Goal: Task Accomplishment & Management: Complete application form

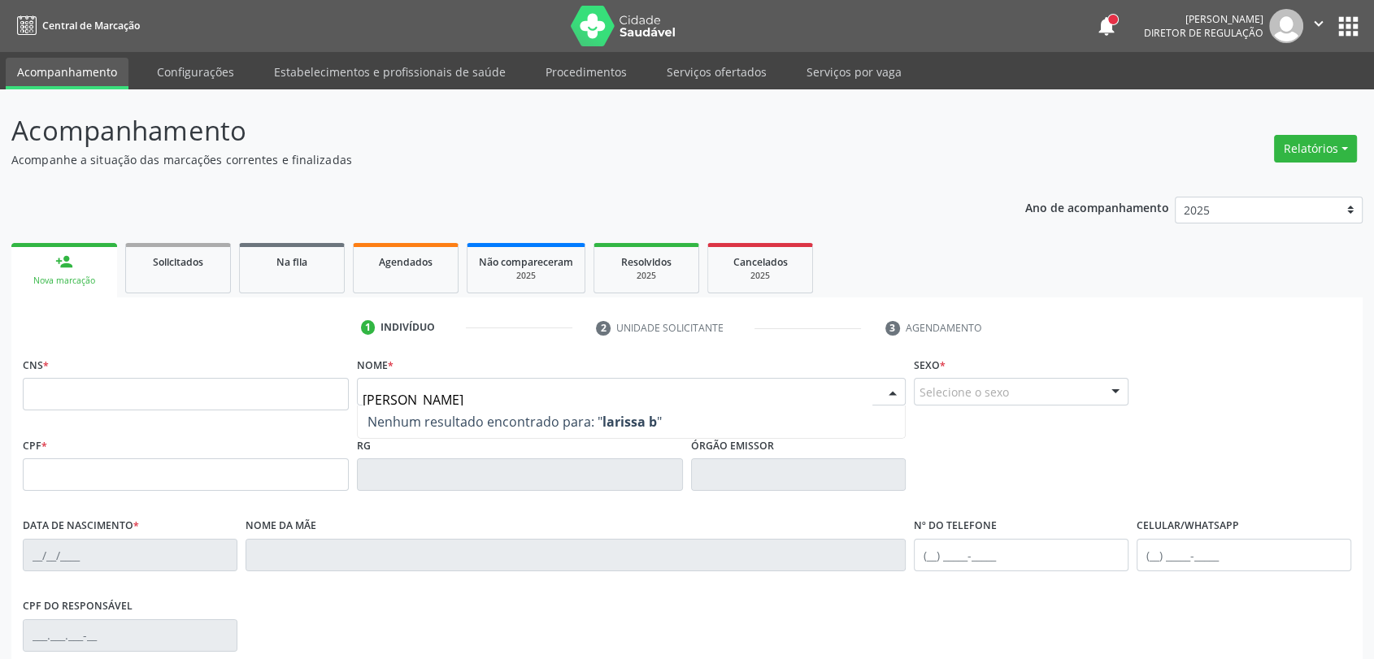
type input "larissa bene"
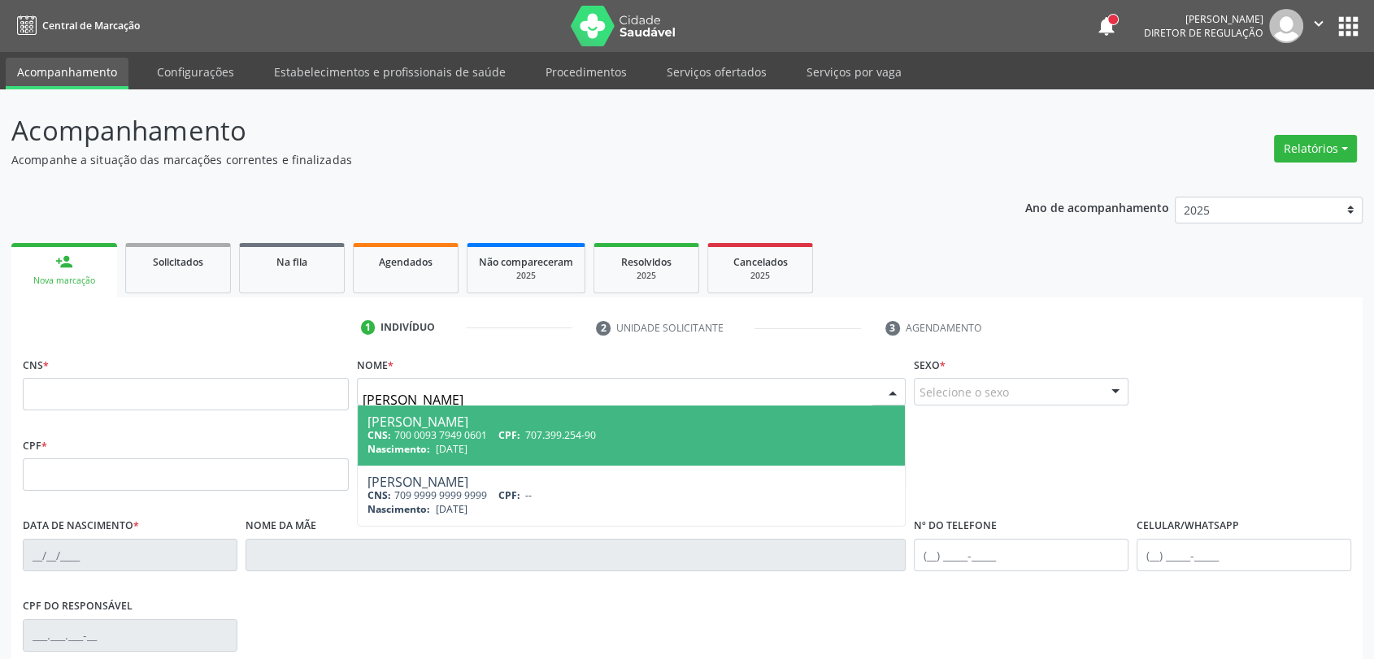
click at [519, 434] on span "CPF:" at bounding box center [509, 435] width 22 height 14
type input "700 0093 7949 0601"
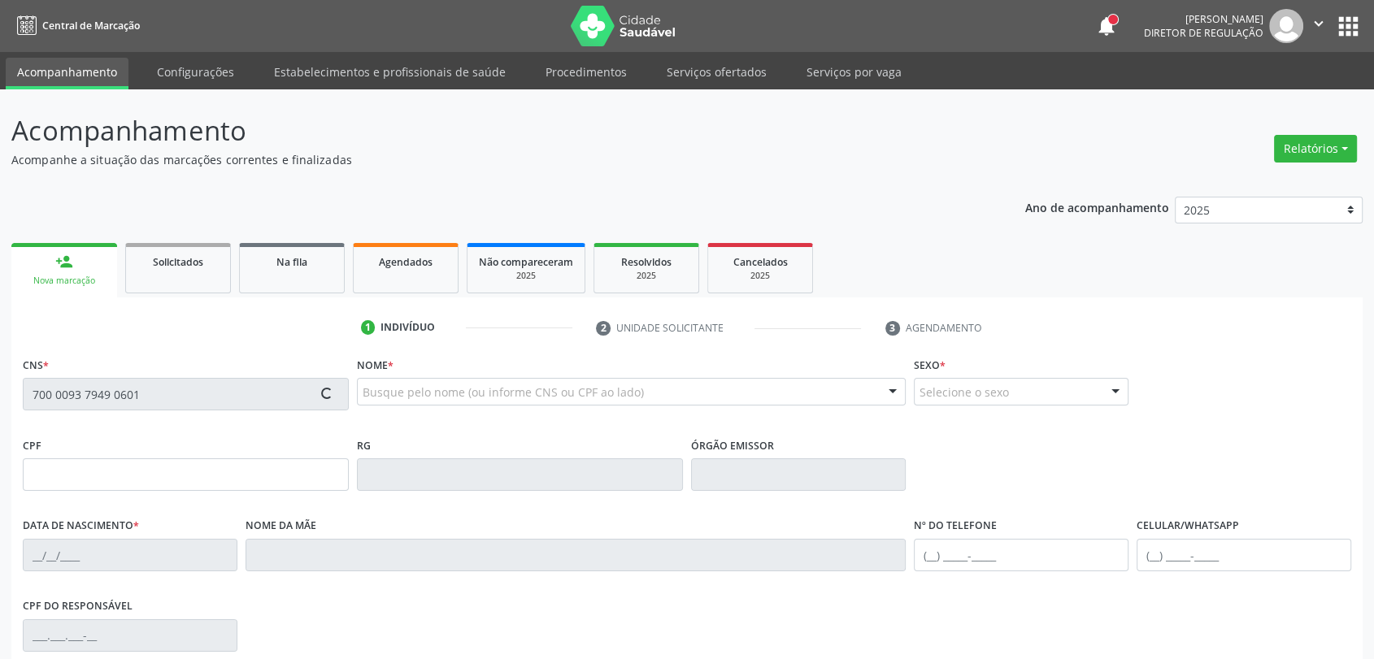
type input "707.399.254-90"
type input "27/05/1999"
type input "Rita Paula Nascimento Barros"
type input "(87) 99914-7582"
type input "026.448.854-77"
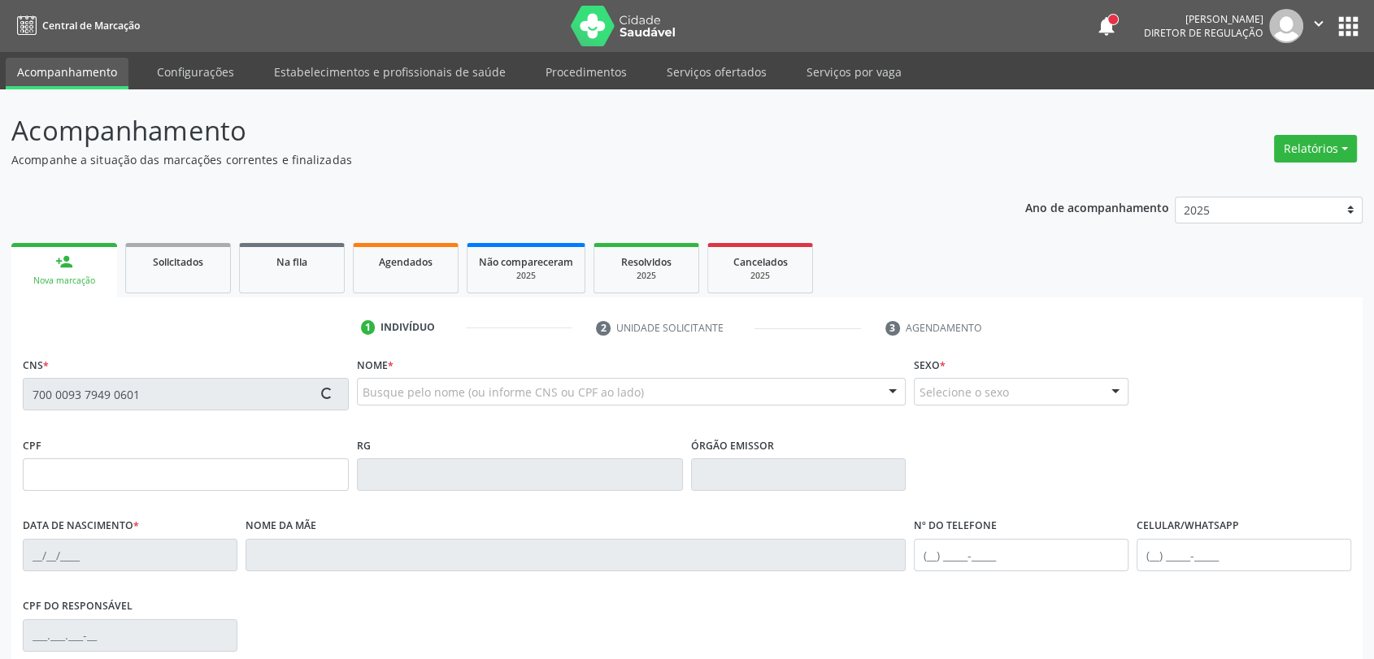
type input "89"
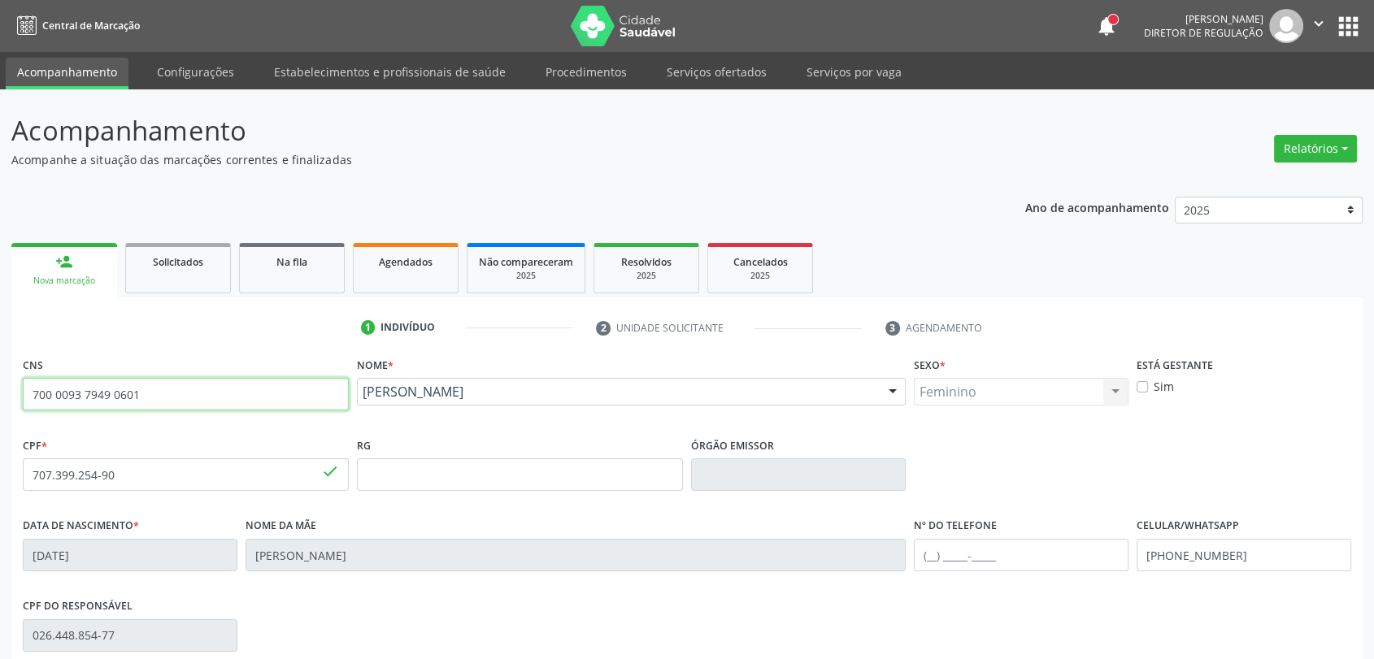
click at [104, 389] on input "700 0093 7949 0601" at bounding box center [186, 394] width 326 height 33
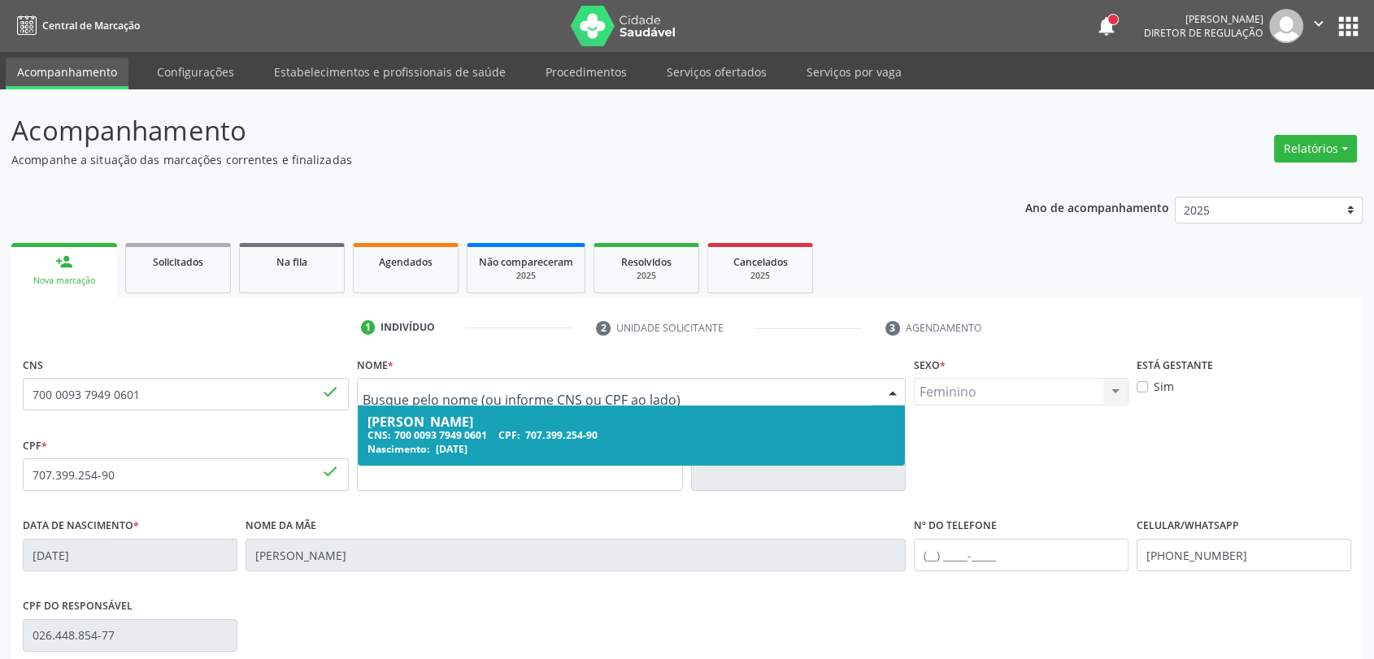
drag, startPoint x: 580, startPoint y: 392, endPoint x: 416, endPoint y: 389, distance: 164.2
click at [254, 370] on div "CNS 700 0093 7949 0601 done" at bounding box center [186, 382] width 326 height 58
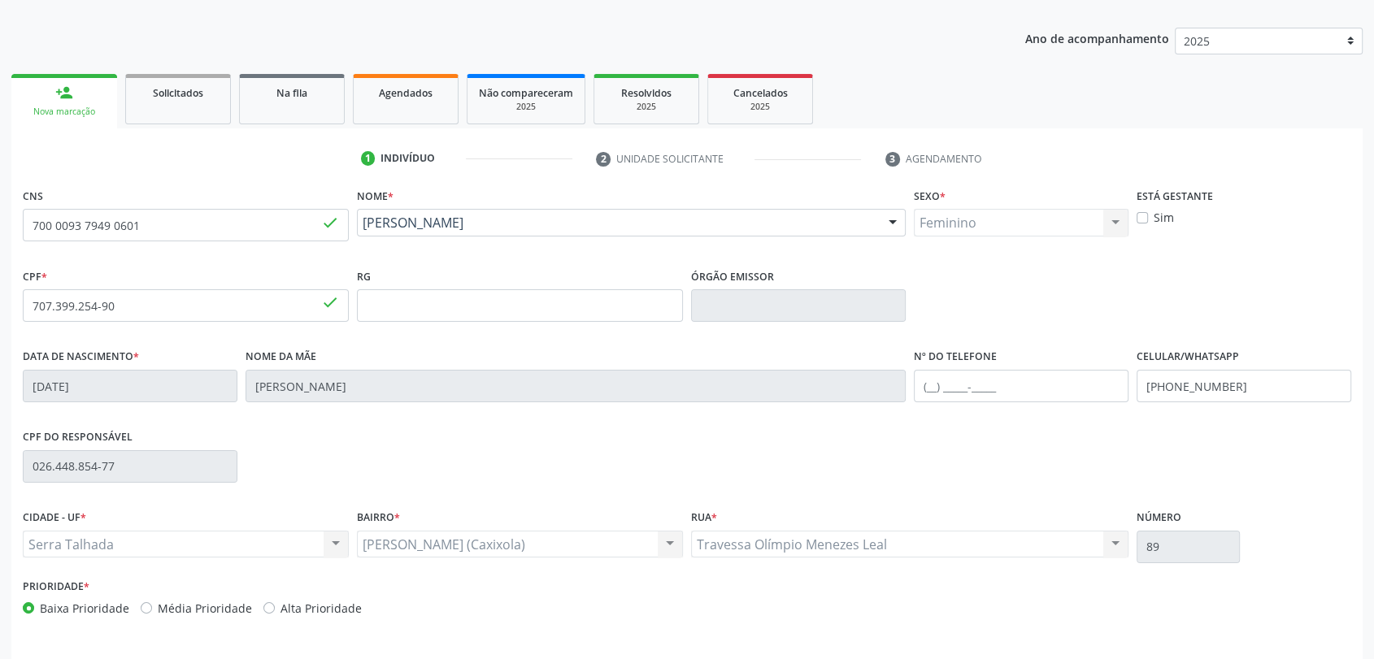
scroll to position [180, 0]
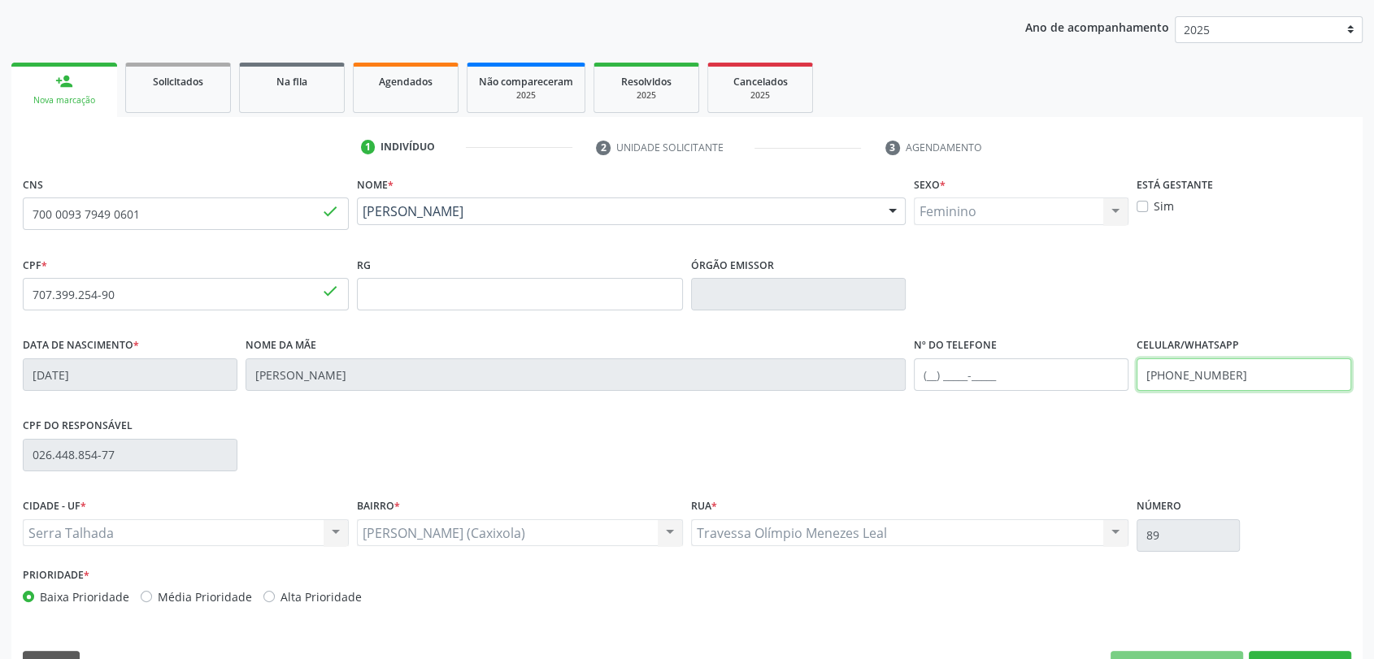
click at [1189, 382] on input "(87) 99914-7582" at bounding box center [1244, 375] width 215 height 33
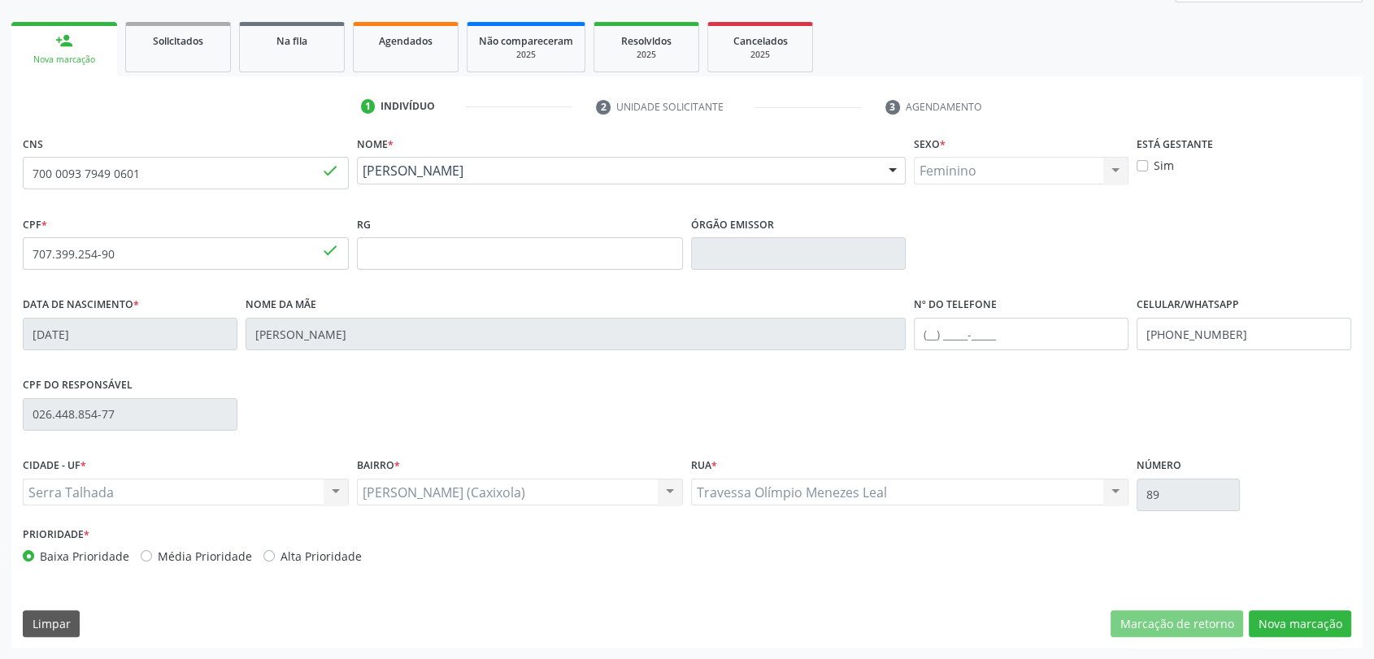
drag, startPoint x: 546, startPoint y: 487, endPoint x: 298, endPoint y: 483, distance: 248.0
click at [298, 483] on div "CIDADE - UF * Serra Talhada Serra Talhada Nenhum resultado encontrado para: " "…" at bounding box center [687, 488] width 1337 height 69
drag, startPoint x: 1302, startPoint y: 620, endPoint x: 1289, endPoint y: 619, distance: 12.3
click at [1302, 620] on button "Nova marcação" at bounding box center [1300, 625] width 102 height 28
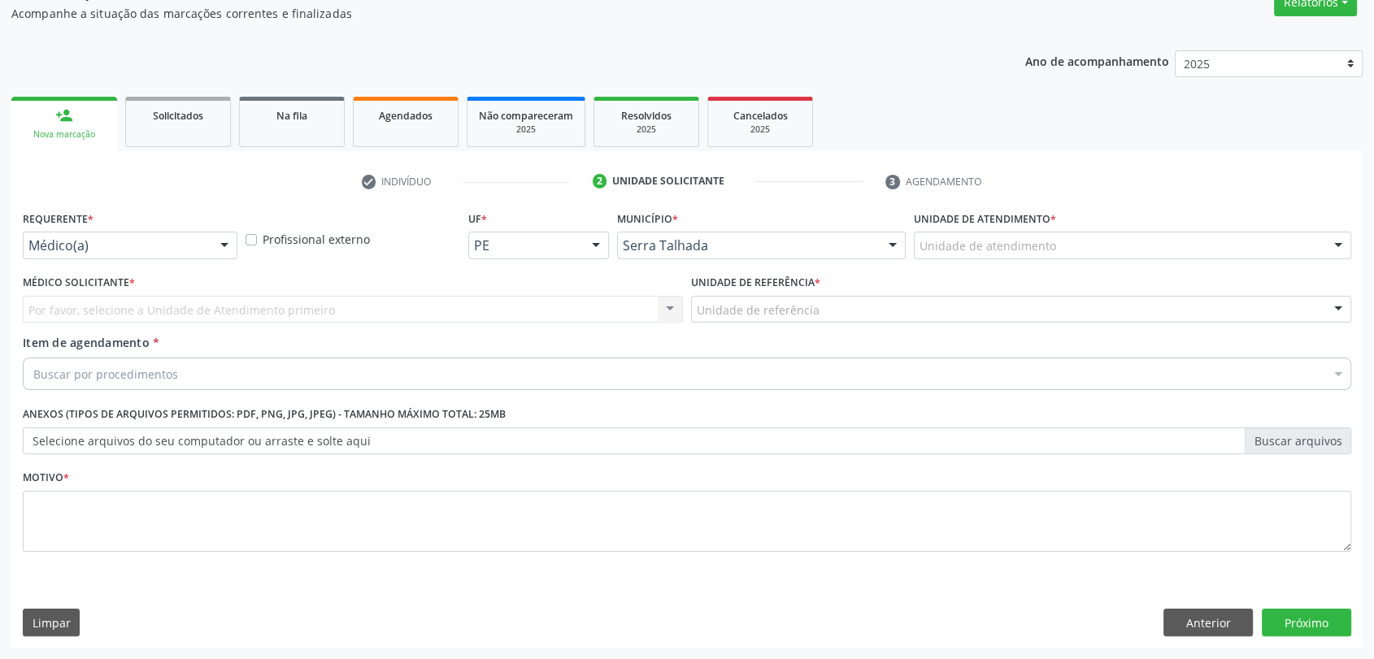
scroll to position [146, 0]
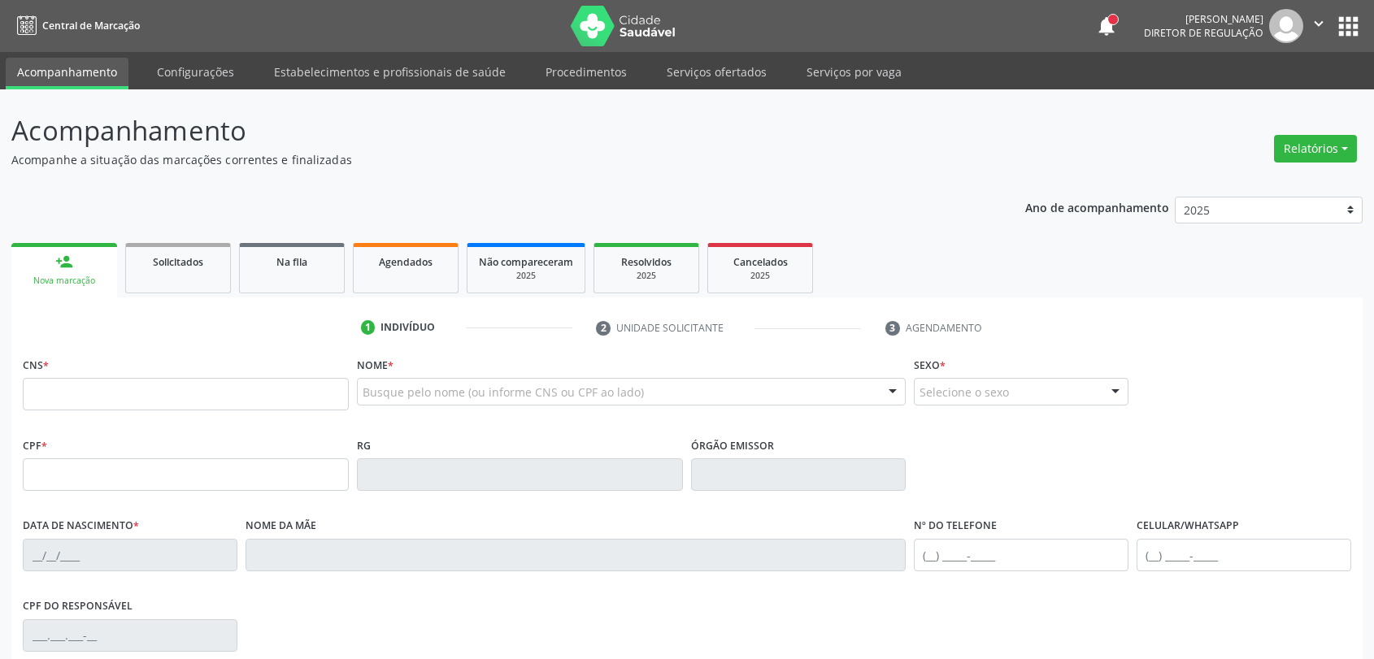
scroll to position [144, 0]
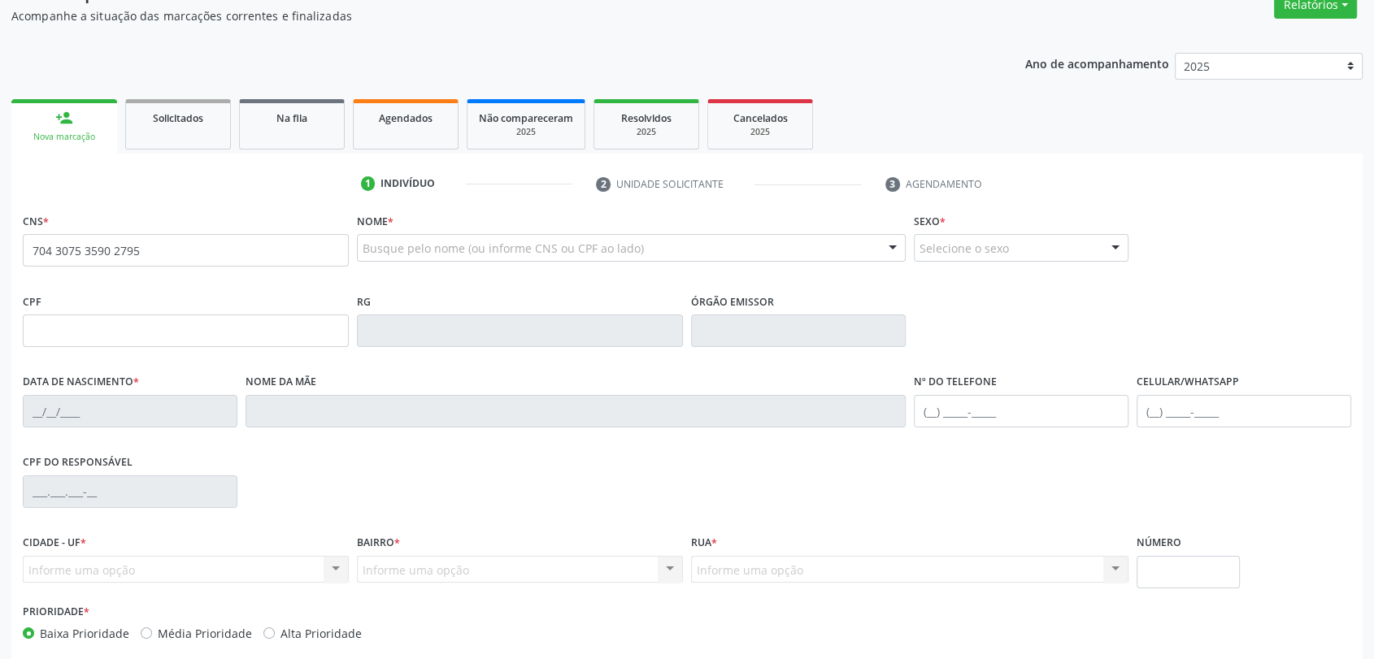
type input "704 3075 3590 2795"
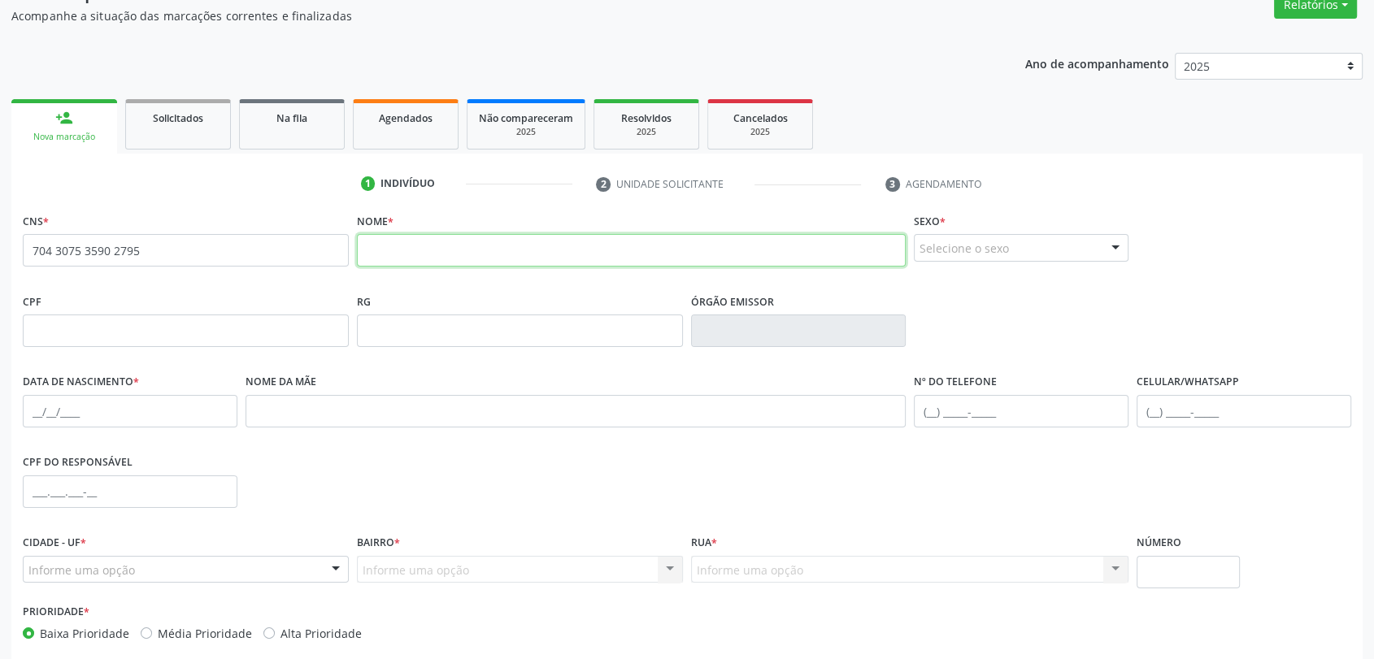
click at [483, 238] on input "text" at bounding box center [631, 250] width 549 height 33
type input "m"
type input "[PERSON_NAME]"
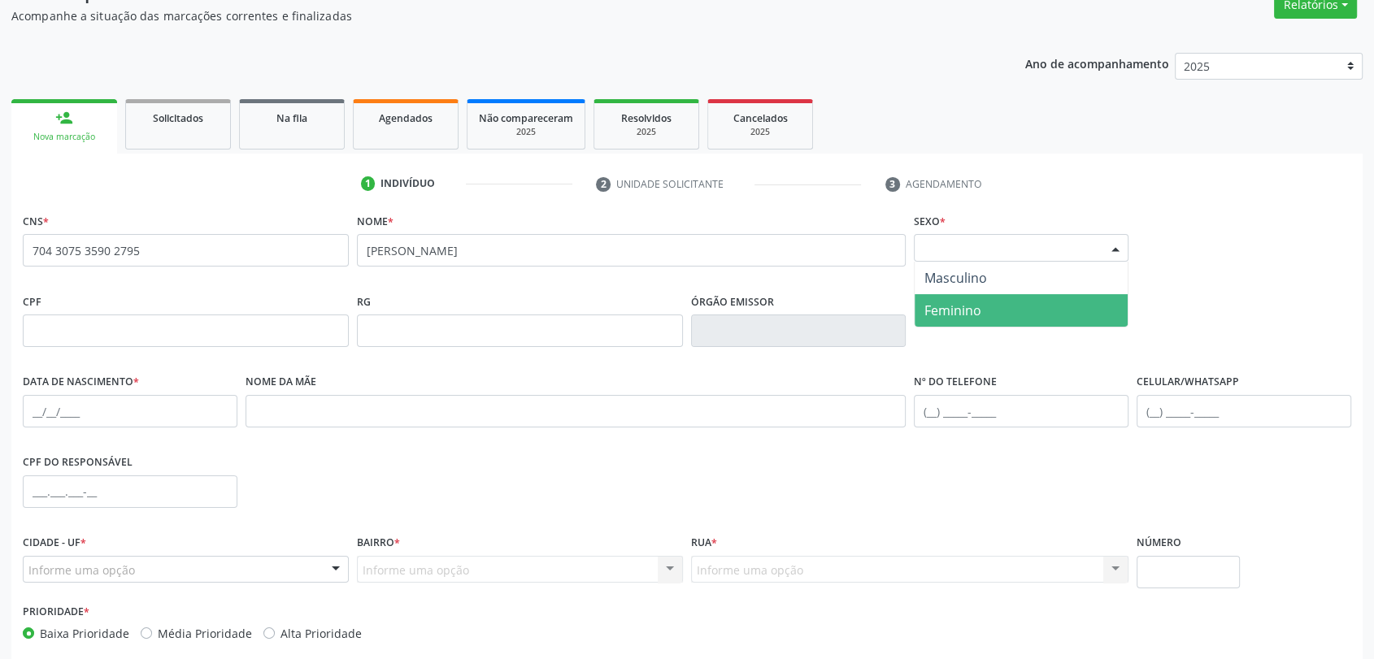
click at [1011, 318] on span "Feminino" at bounding box center [1021, 310] width 213 height 33
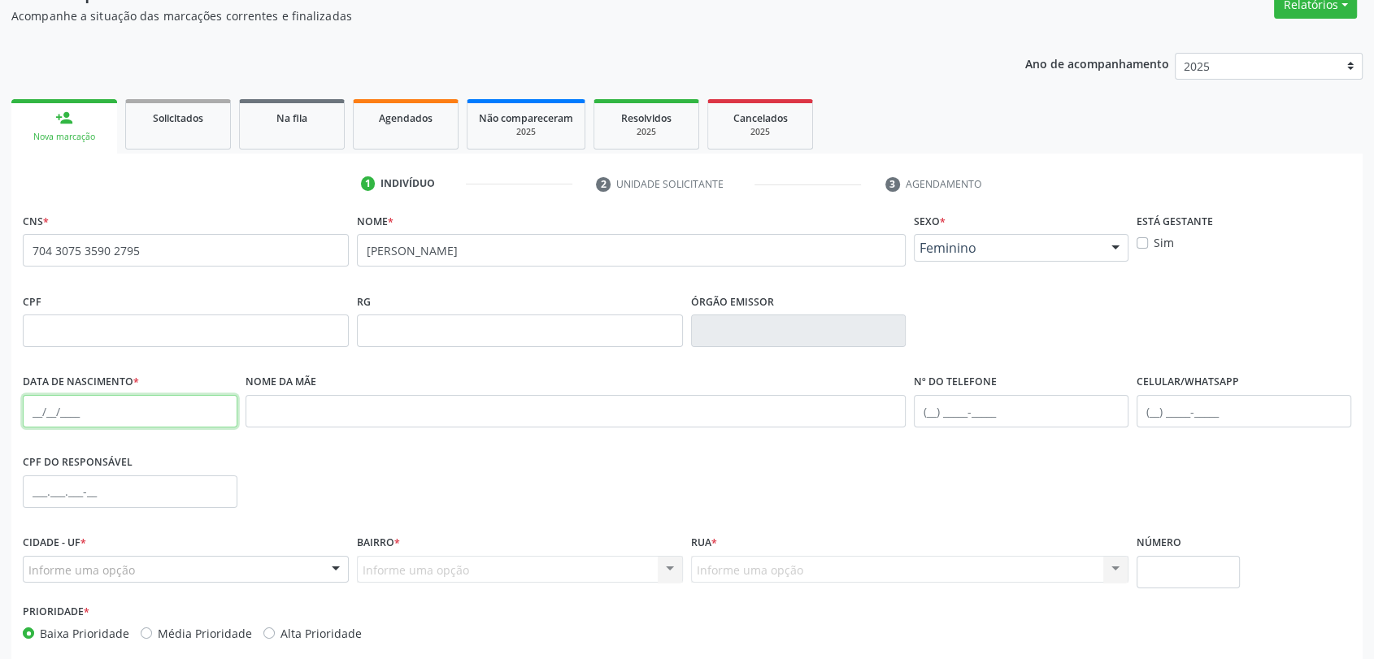
click at [34, 406] on input "text" at bounding box center [130, 411] width 215 height 33
type input "[DATE]"
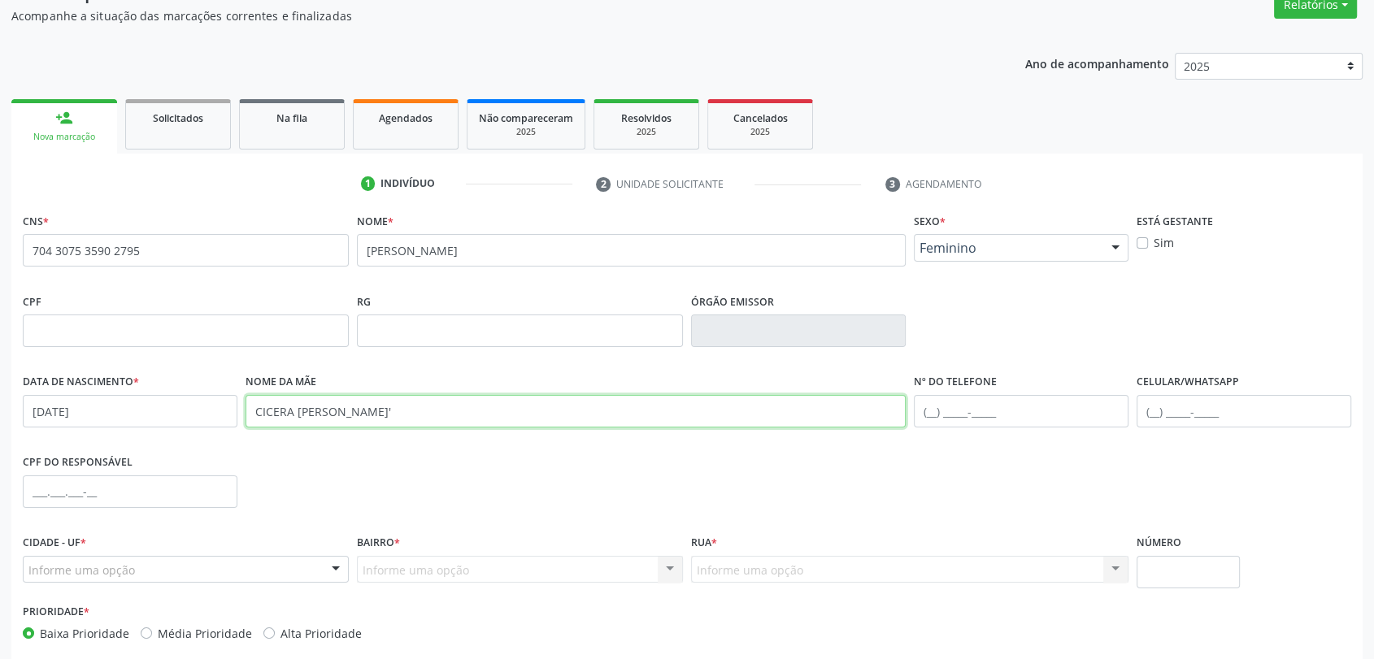
type input "CICERA [PERSON_NAME]'"
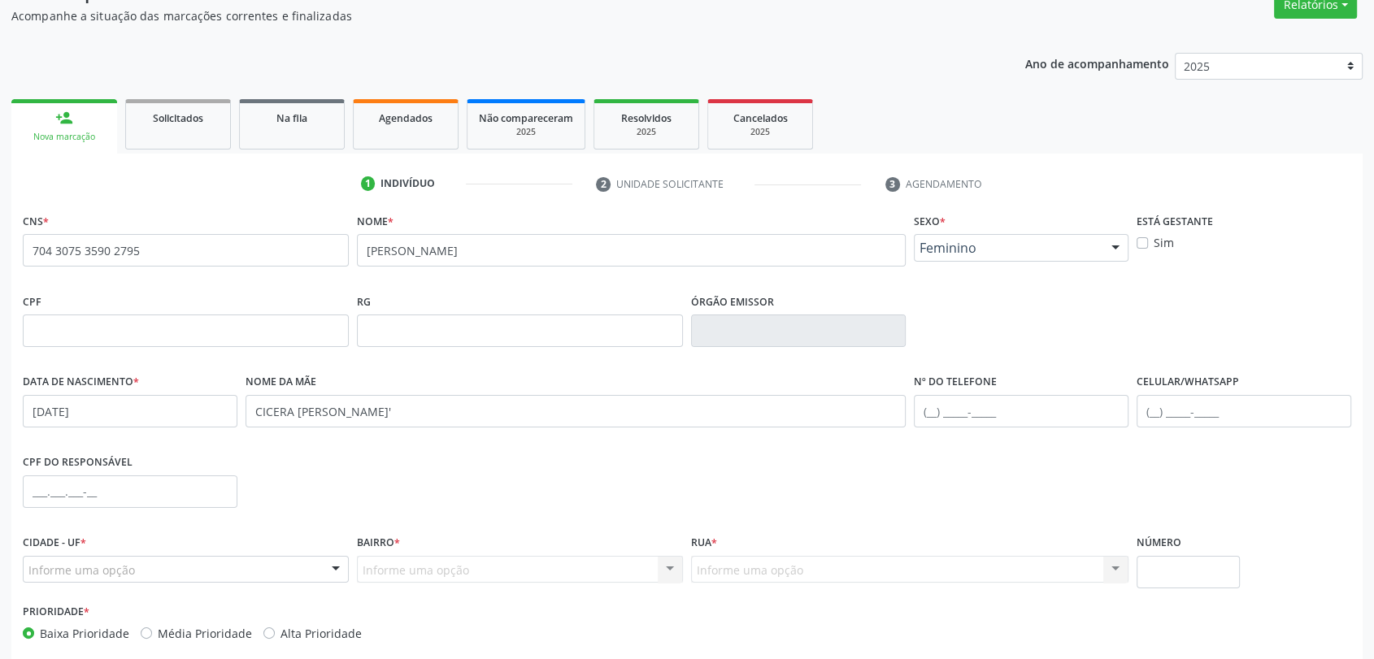
click at [193, 568] on div "Informe uma opção" at bounding box center [186, 570] width 326 height 28
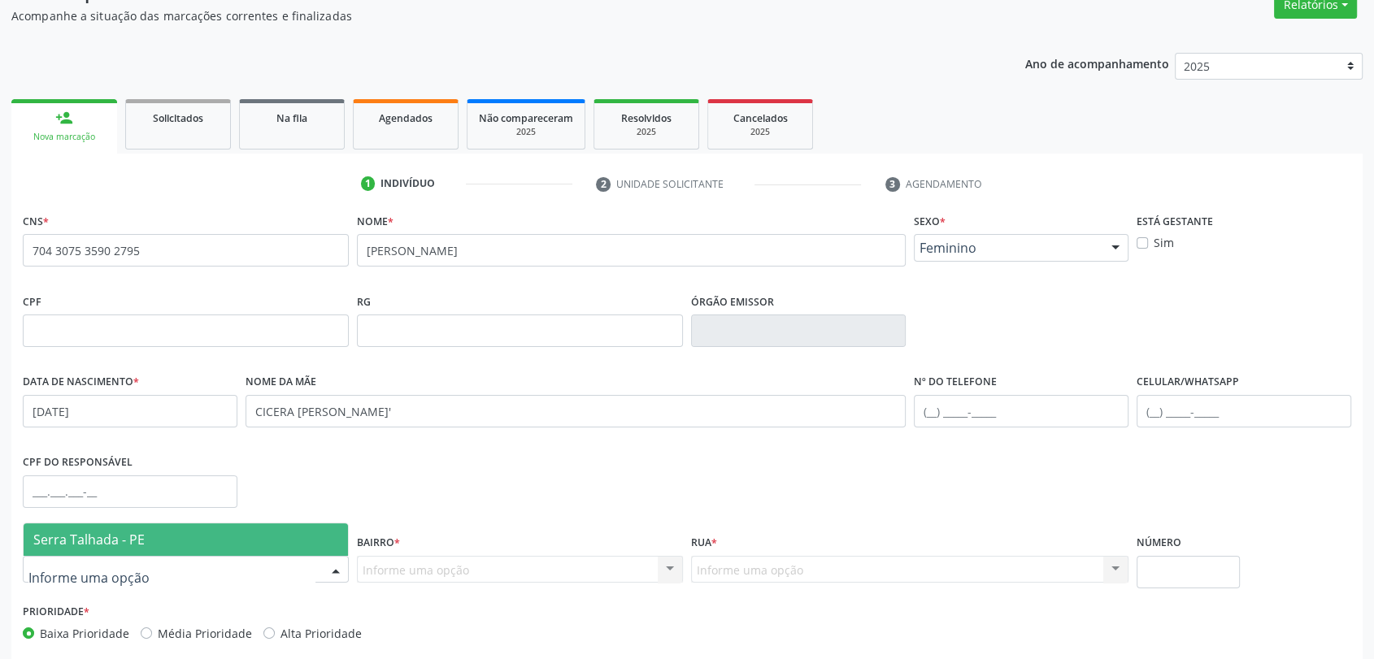
click at [156, 536] on span "Serra Talhada - PE" at bounding box center [186, 540] width 324 height 33
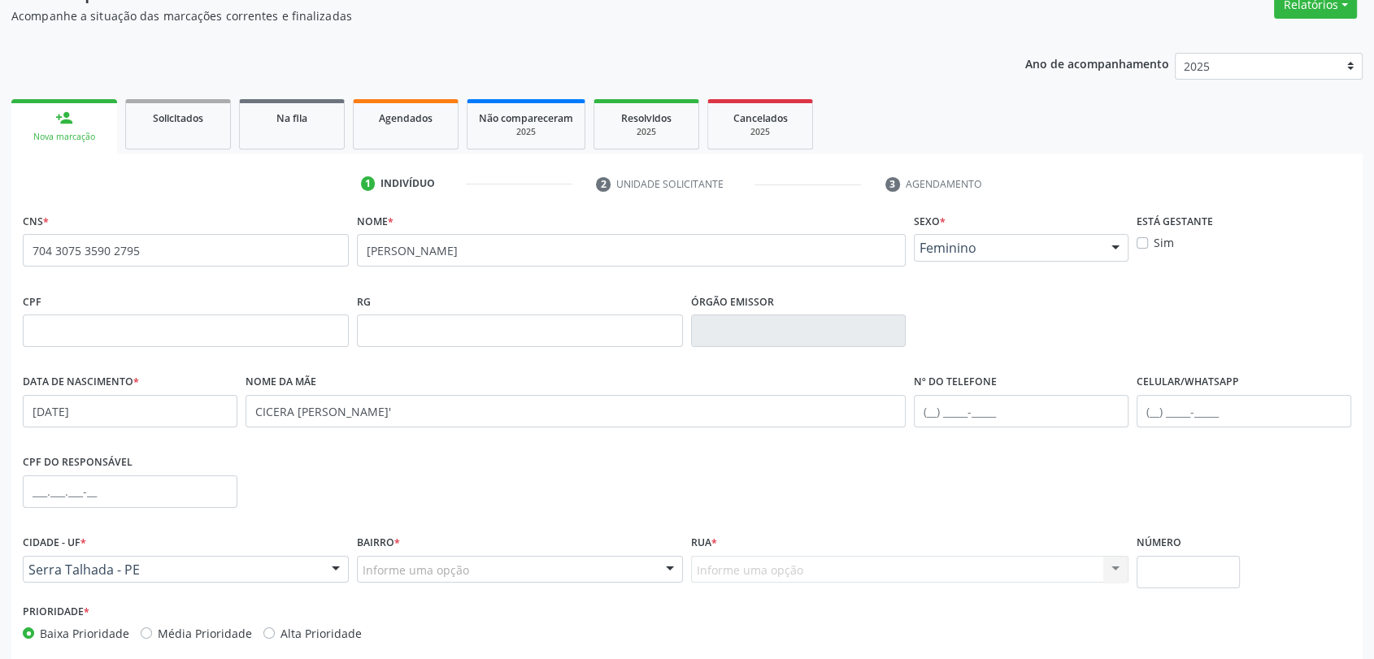
click at [493, 567] on div "Informe uma opção" at bounding box center [520, 570] width 326 height 28
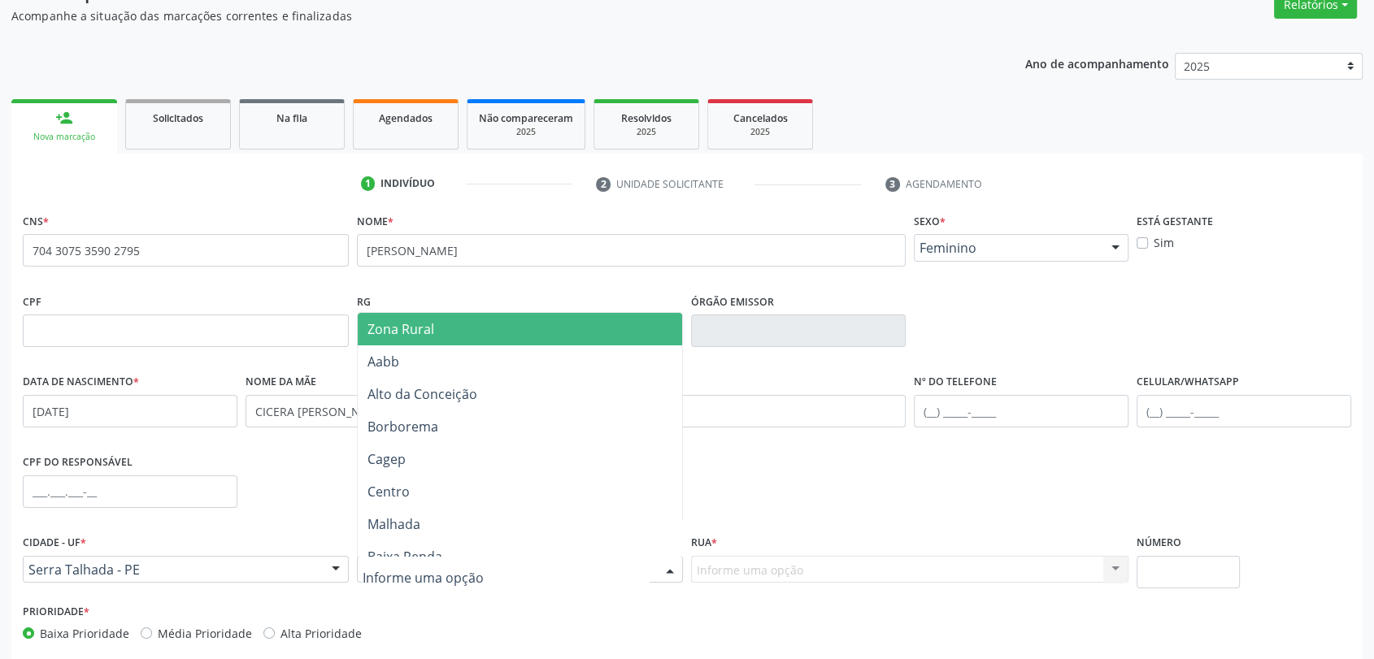
click at [451, 321] on span "Zona Rural" at bounding box center [520, 329] width 324 height 33
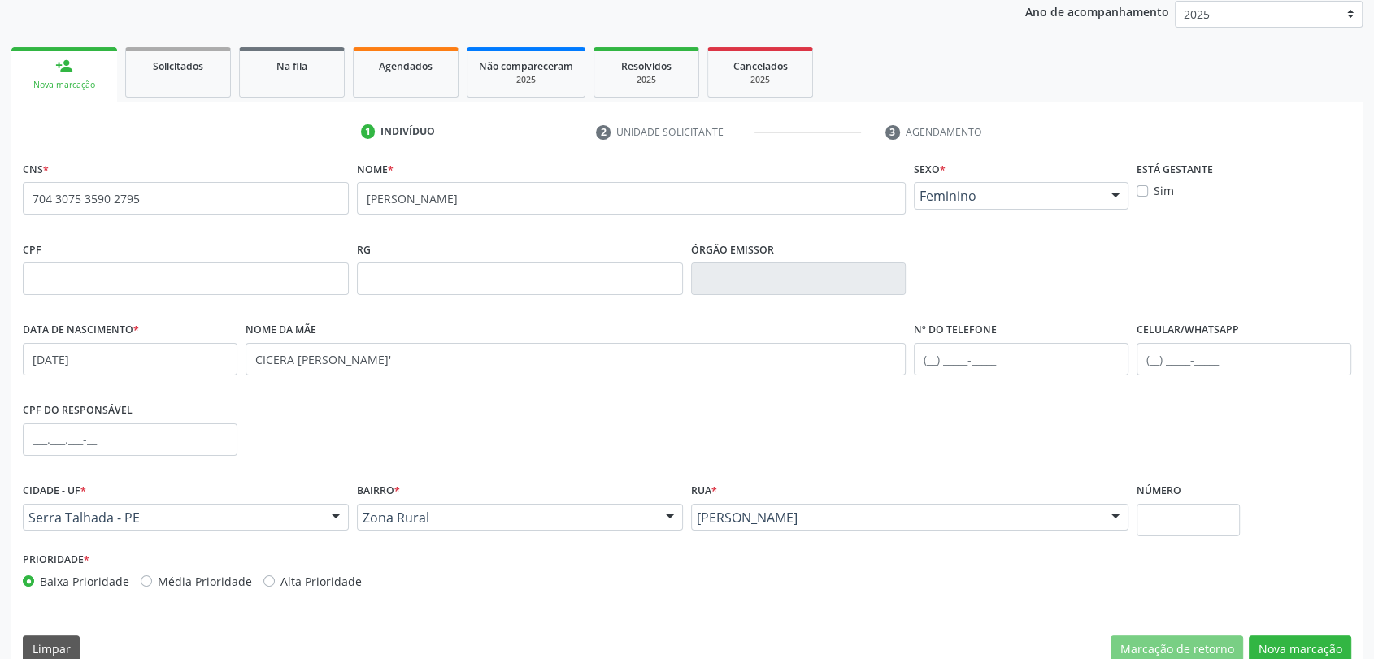
scroll to position [221, 0]
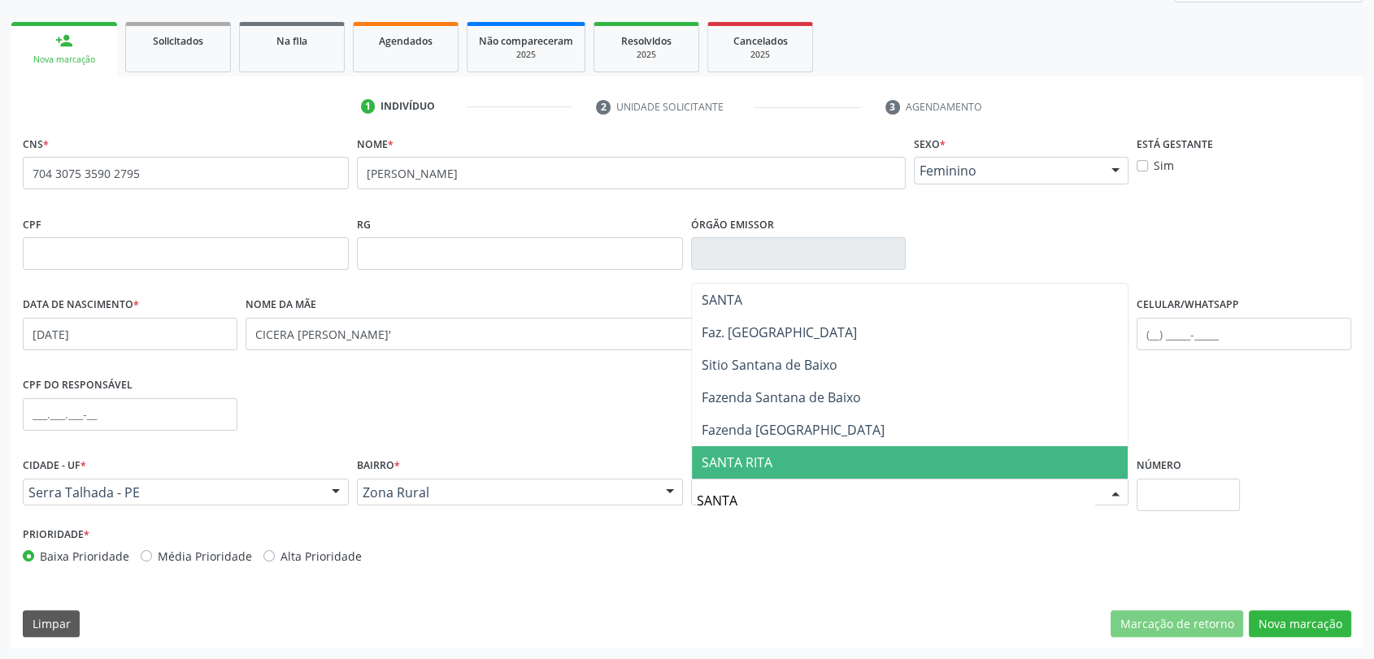
type input "SANTA R"
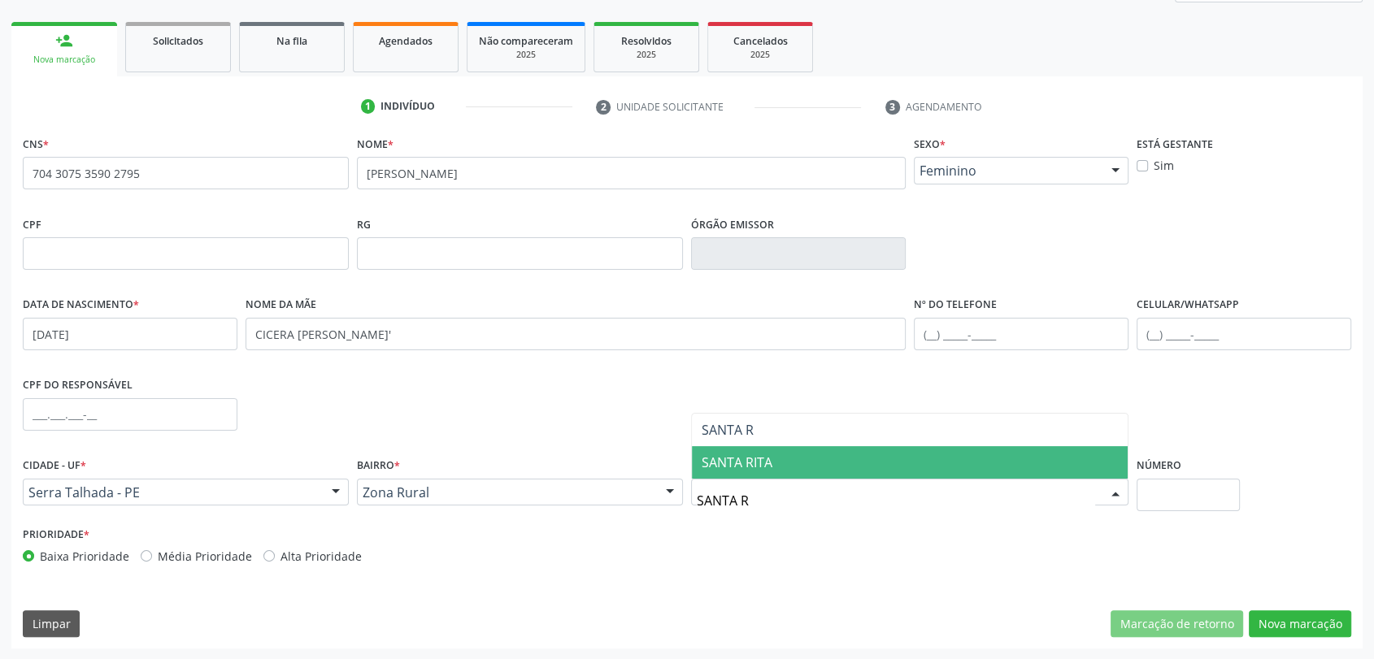
click at [840, 460] on span "SANTA RITA" at bounding box center [910, 462] width 436 height 33
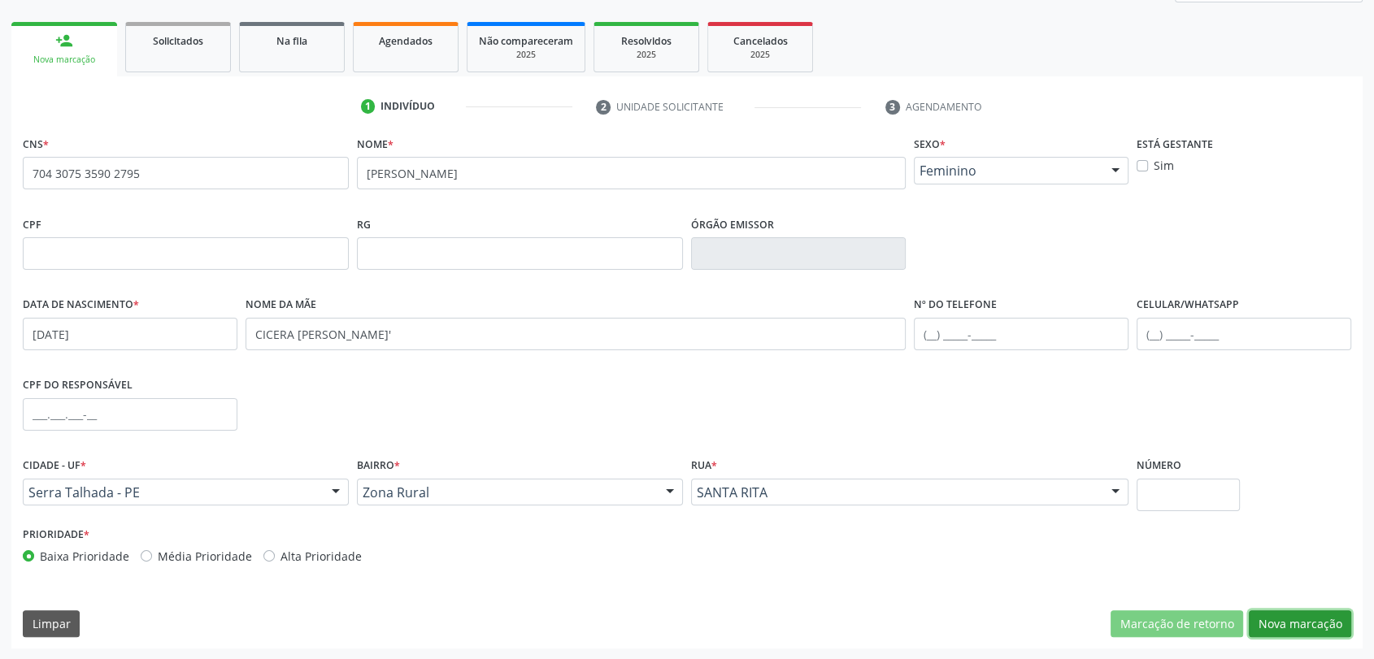
click at [1337, 616] on button "Nova marcação" at bounding box center [1300, 625] width 102 height 28
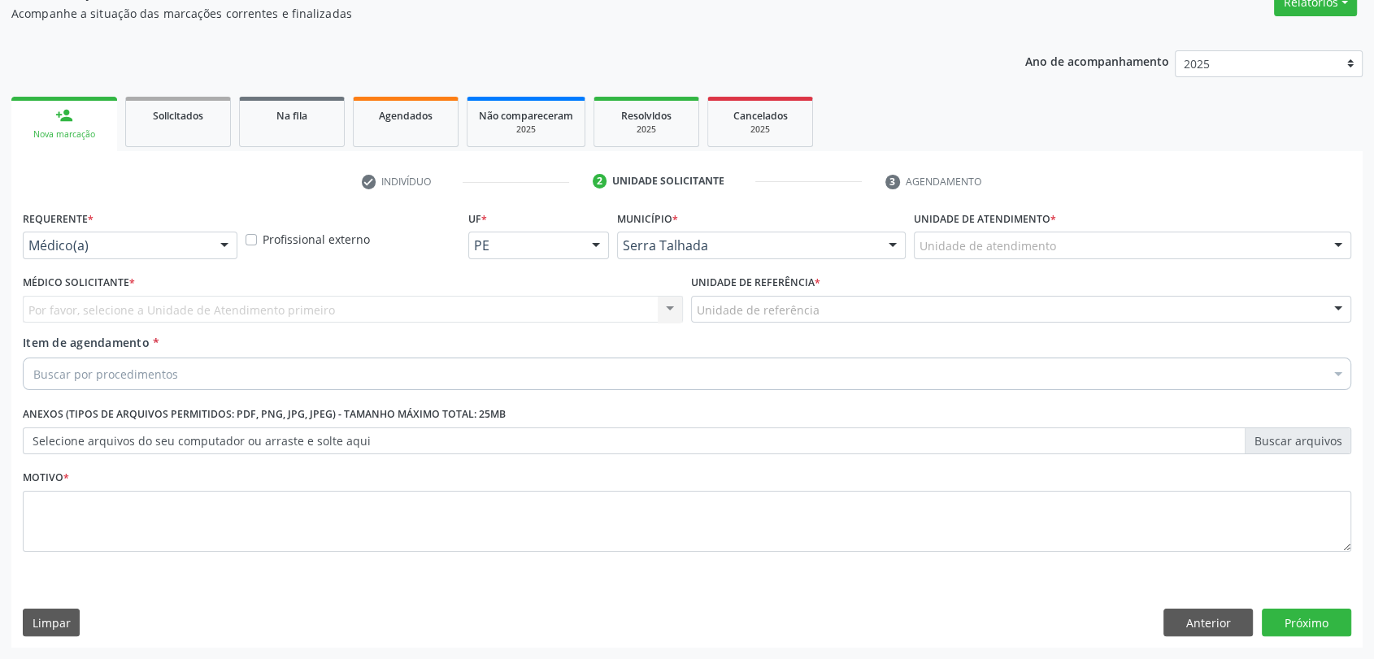
scroll to position [146, 0]
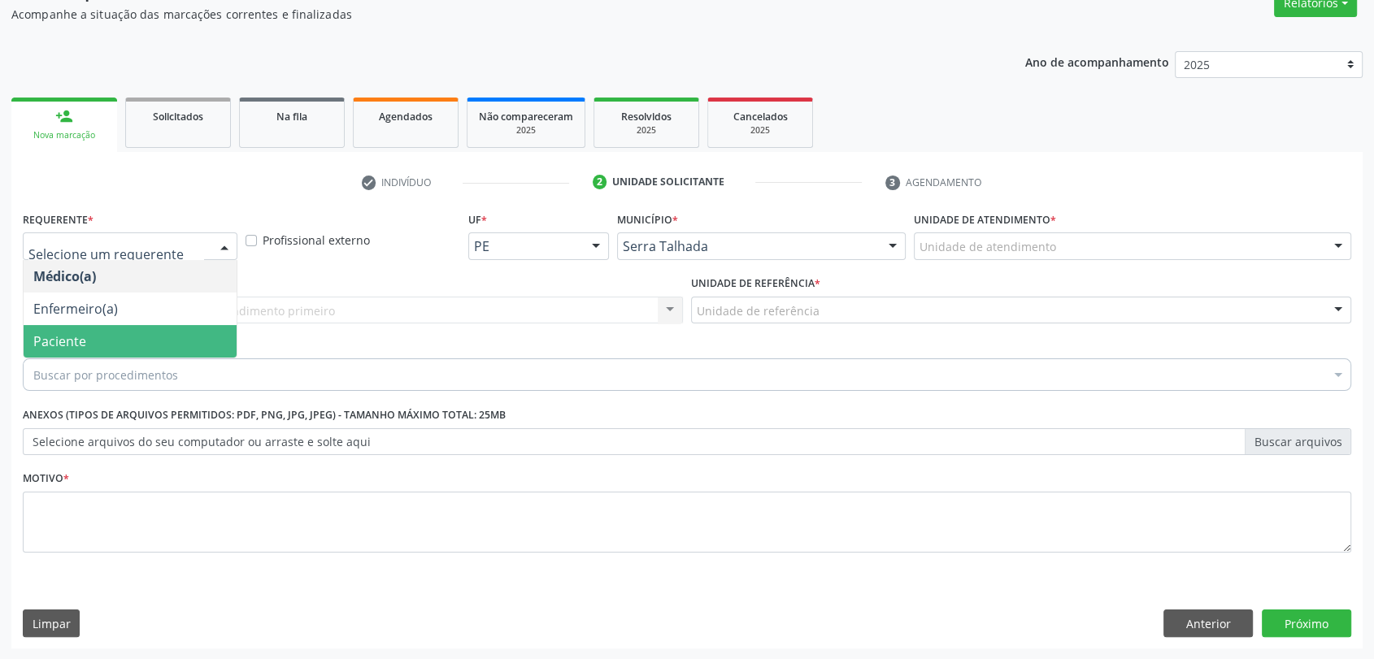
click at [113, 333] on span "Paciente" at bounding box center [130, 341] width 213 height 33
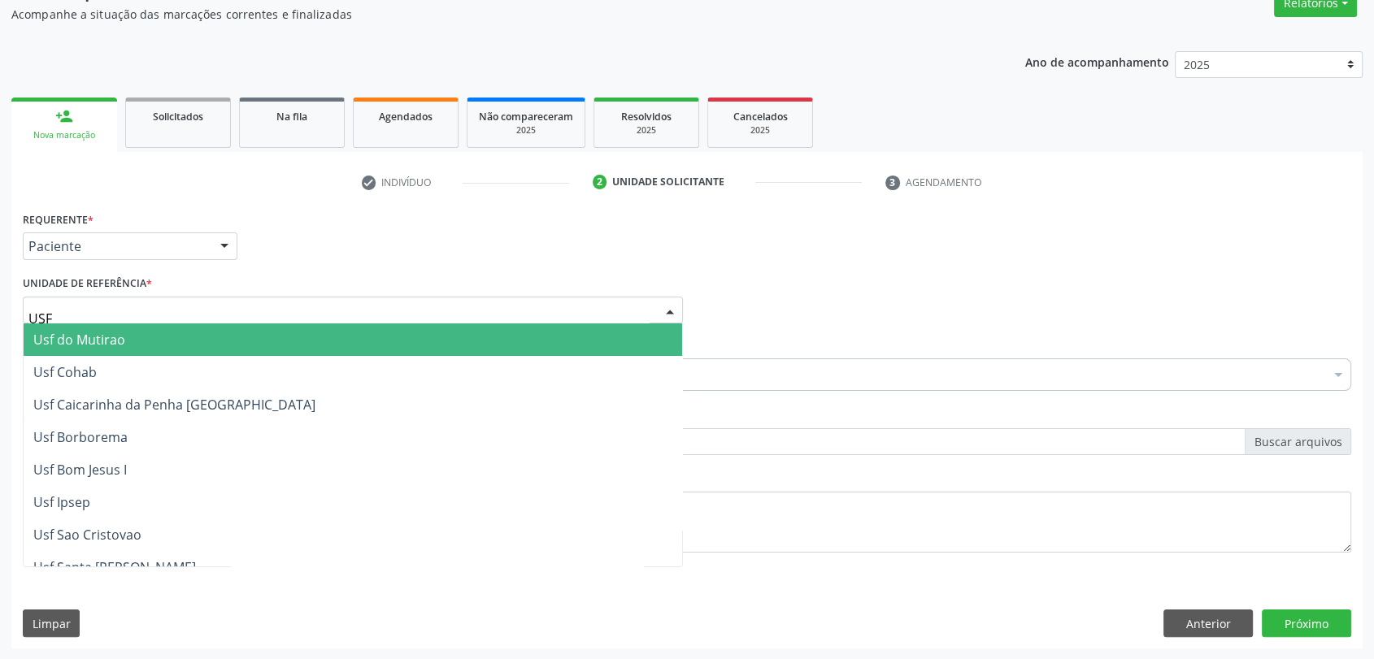
type input "USF S"
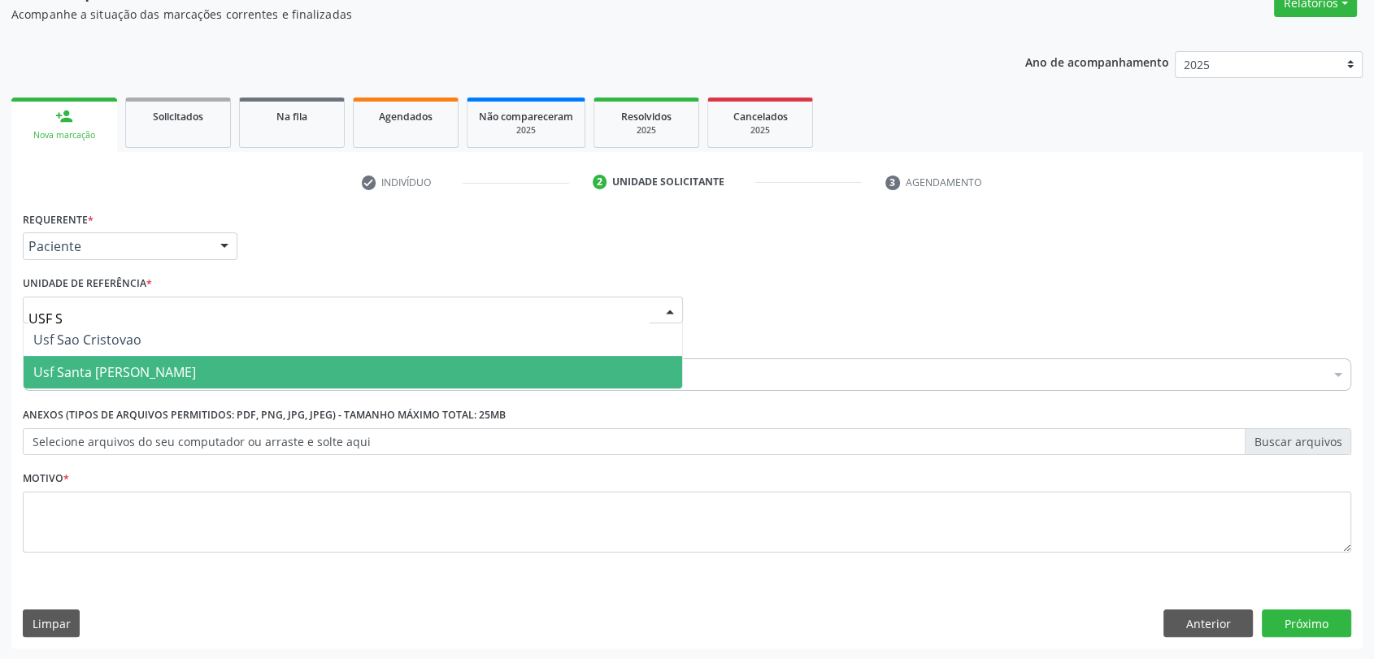
click at [114, 370] on span "Usf Santa [PERSON_NAME]" at bounding box center [114, 372] width 163 height 18
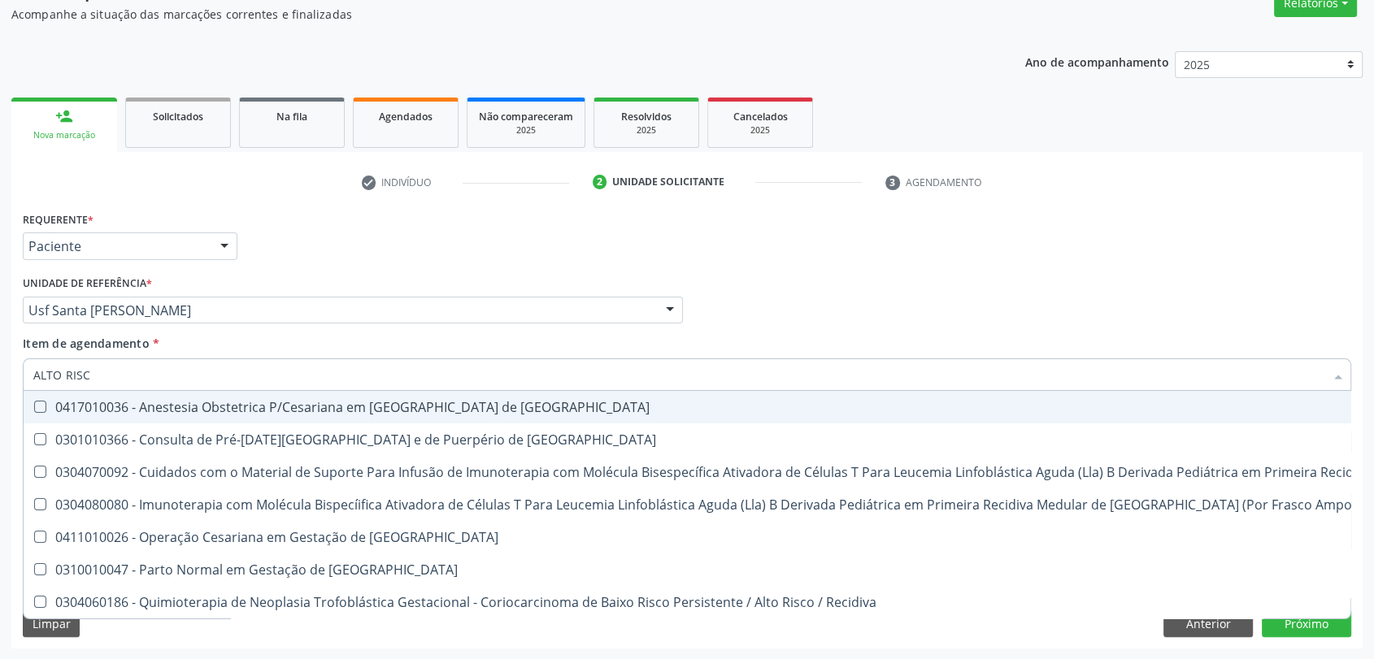
type input "ALTO RISCO"
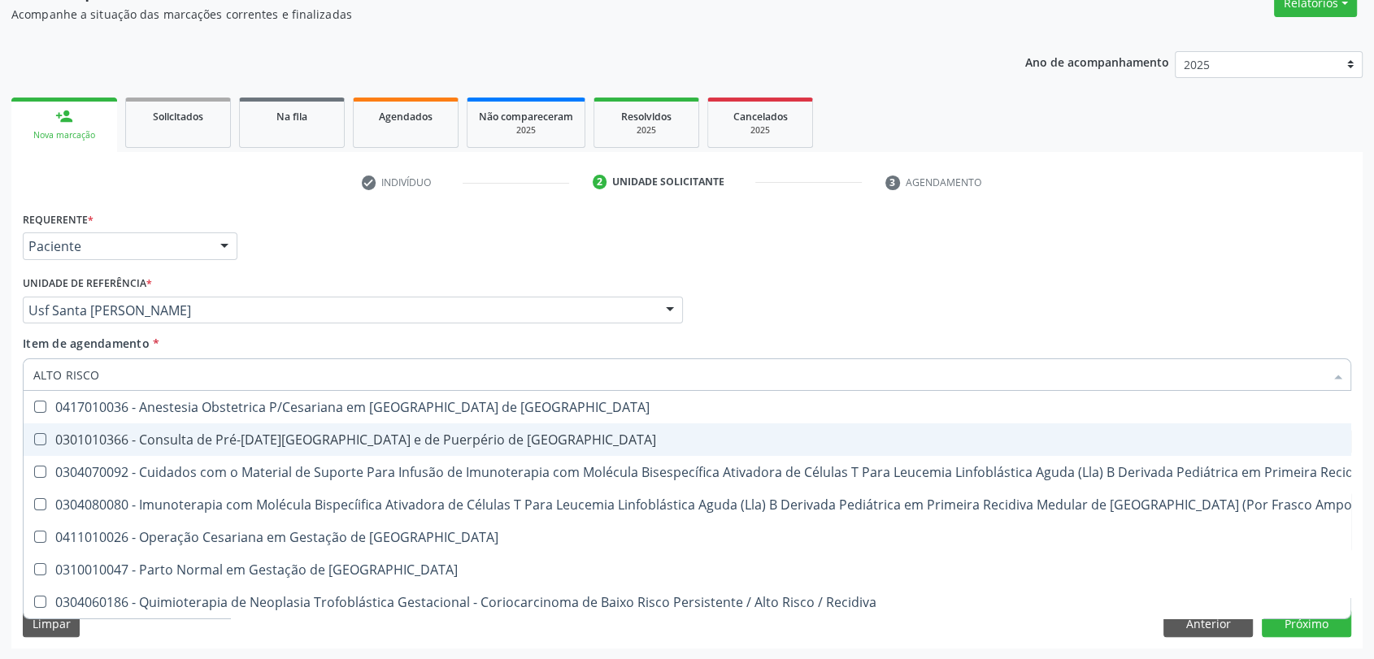
click at [272, 436] on div "0301010366 - Consulta de Pré-[DATE][GEOGRAPHIC_DATA] e de Puerpério de [GEOGRAP…" at bounding box center [868, 439] width 1670 height 13
checkbox Risco "true"
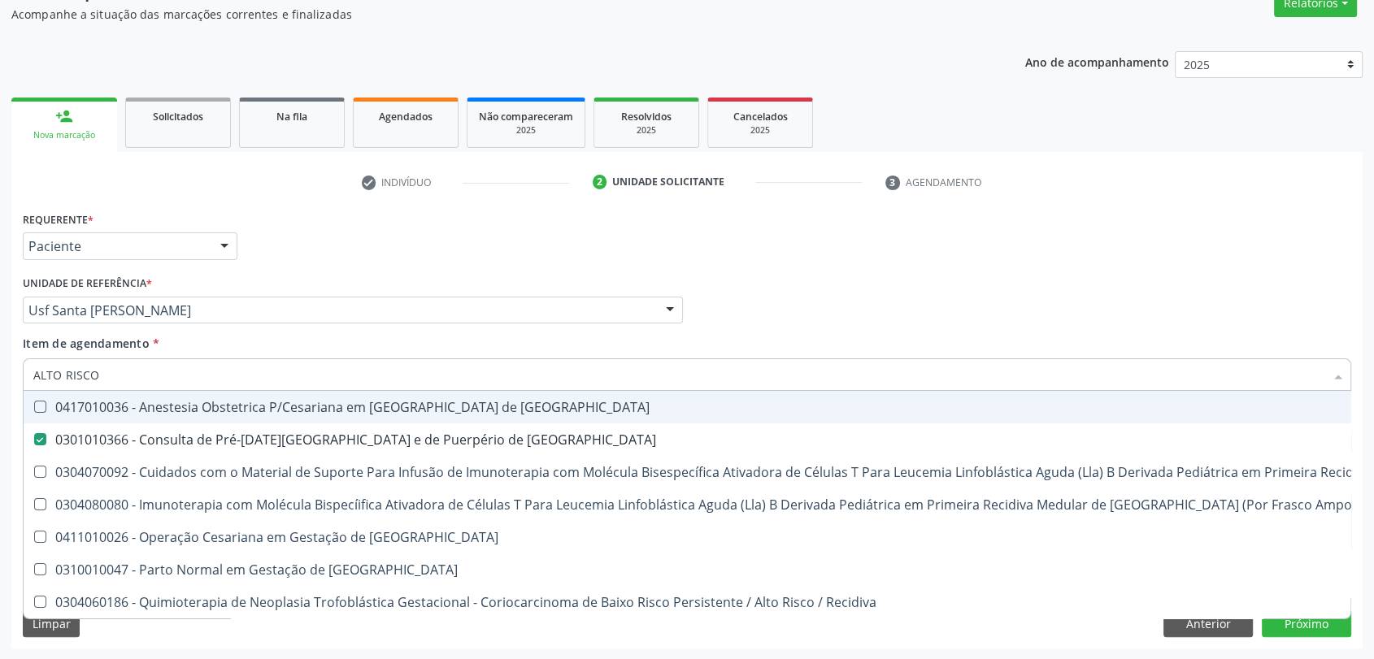
click at [388, 274] on div "Unidade de referência * Usf Santa [PERSON_NAME] Usf do Mutirao Usf Cohab Usf Ca…" at bounding box center [353, 298] width 660 height 52
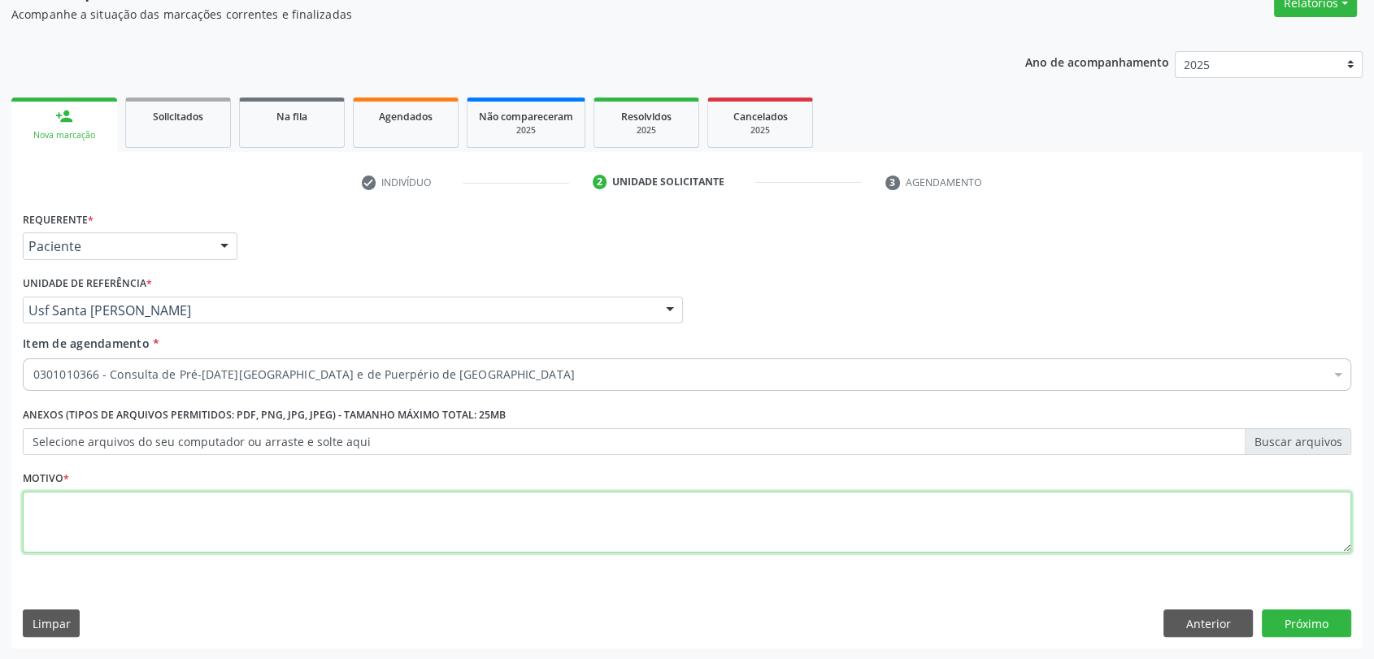
click at [188, 529] on textarea at bounding box center [687, 523] width 1328 height 62
type textarea "."
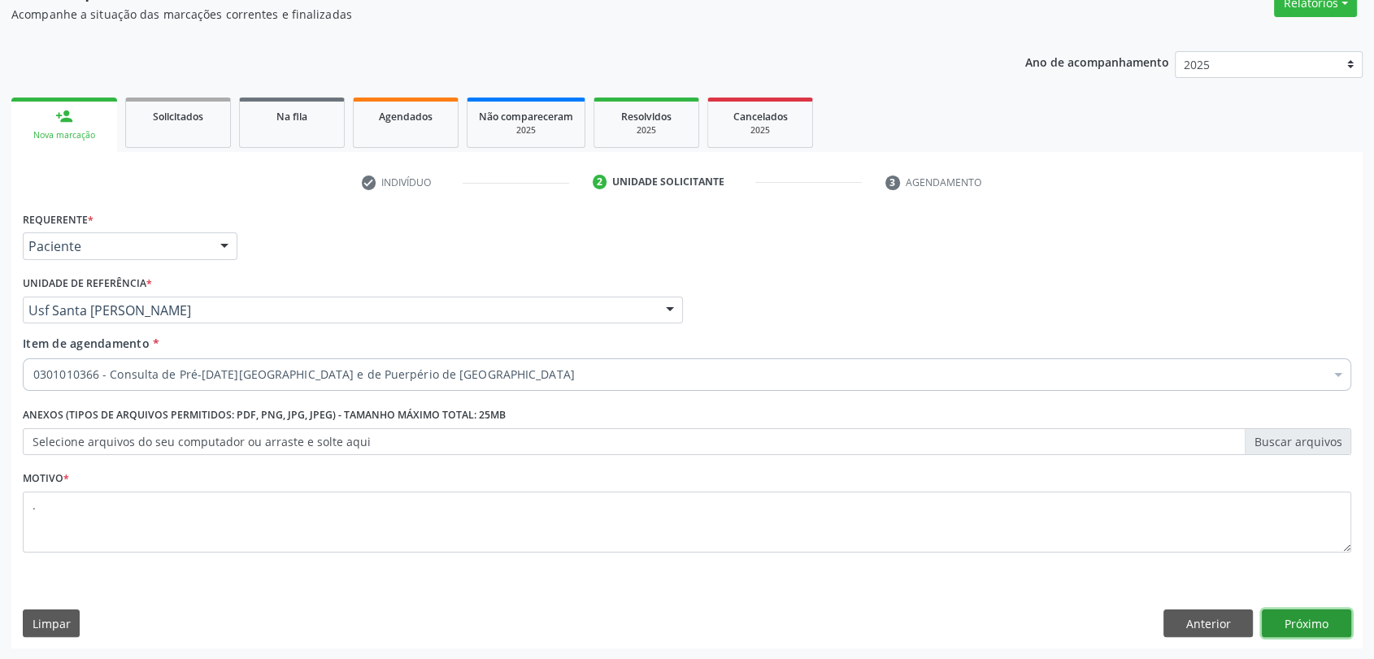
click at [1269, 611] on button "Próximo" at bounding box center [1306, 624] width 89 height 28
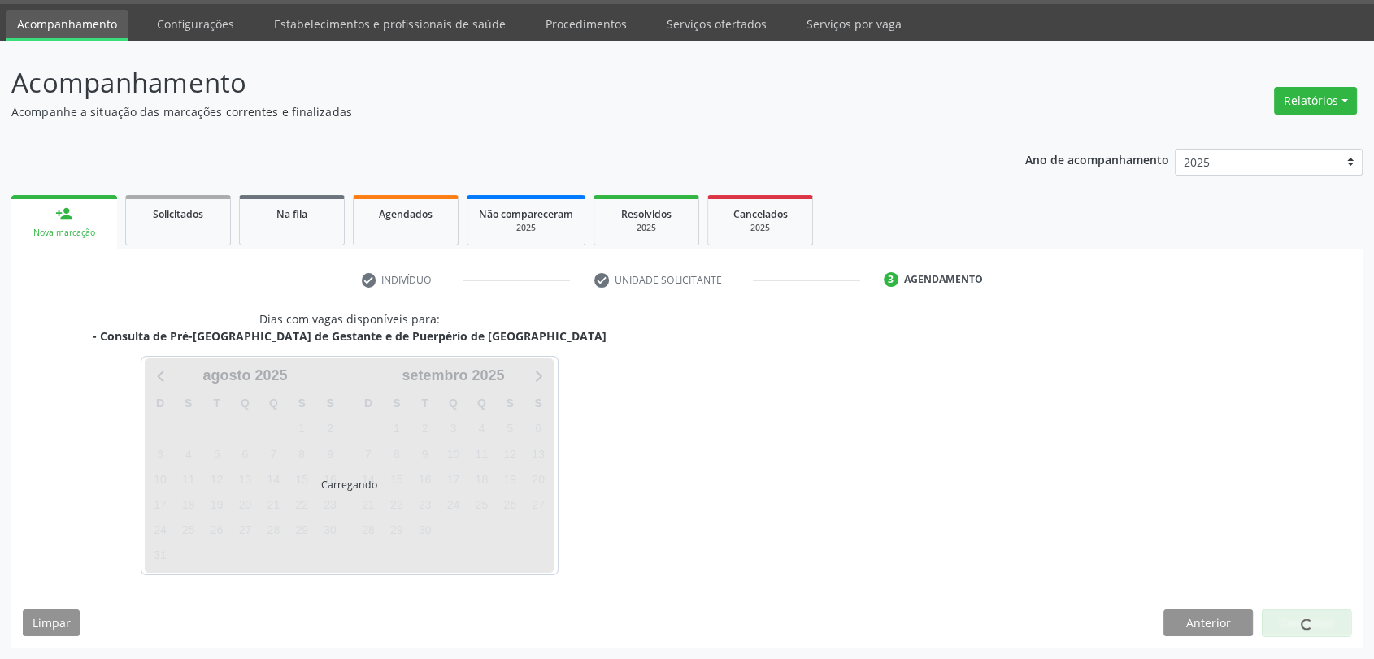
scroll to position [47, 0]
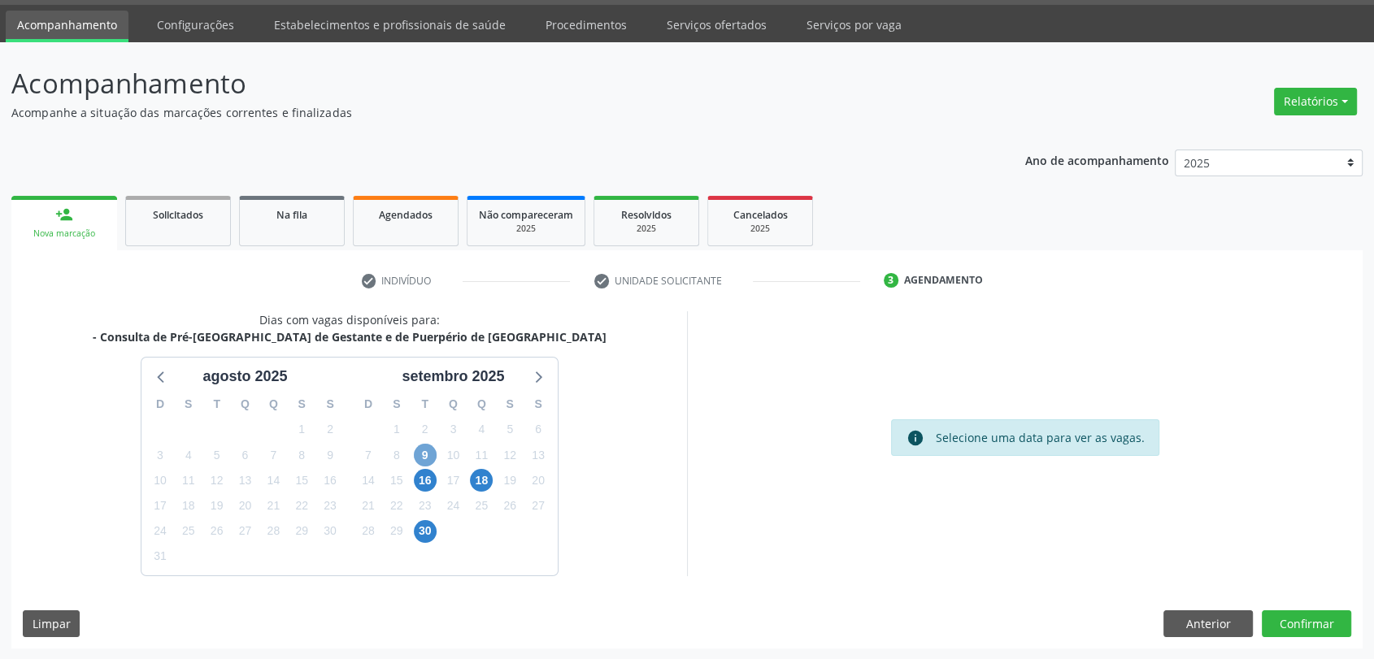
click at [434, 455] on span "9" at bounding box center [425, 455] width 23 height 23
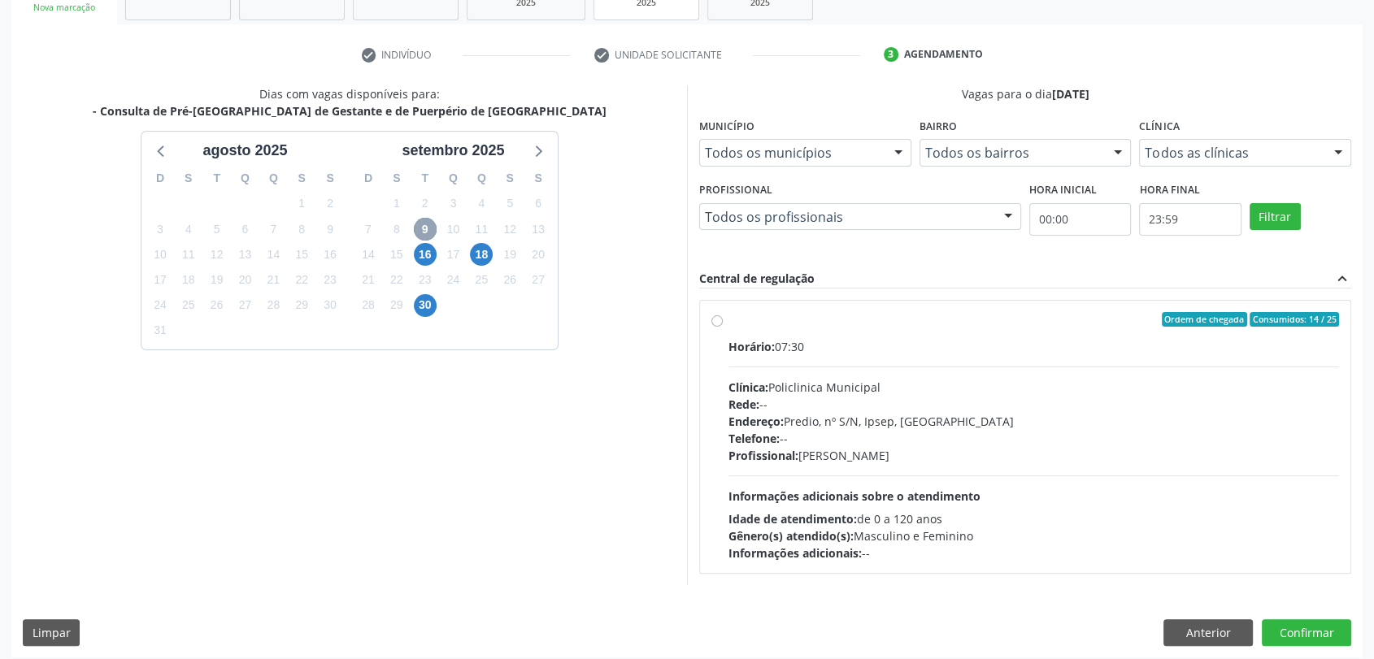
scroll to position [282, 0]
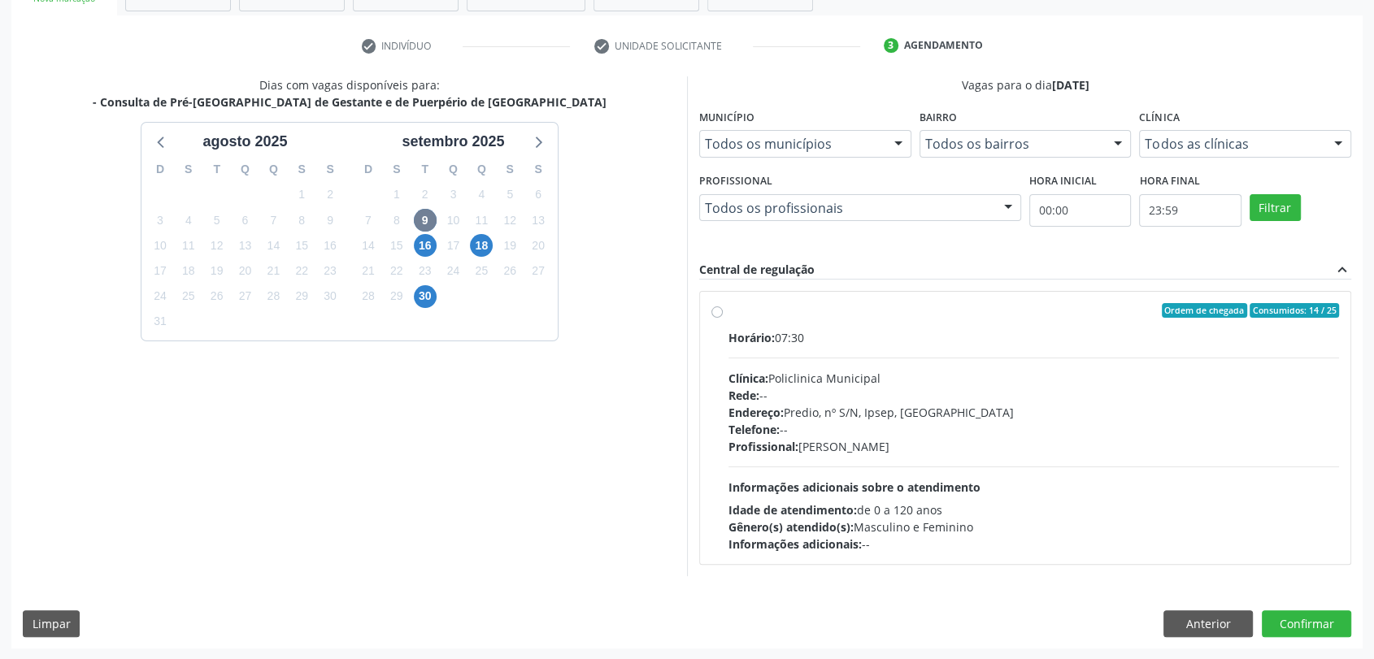
click at [930, 378] on div "Clínica: Policlinica Municipal" at bounding box center [1033, 378] width 611 height 17
click at [723, 318] on input "Ordem de chegada Consumidos: 14 / 25 Horário: 07:30 Clínica: Policlinica Munici…" at bounding box center [716, 310] width 11 height 15
radio input "true"
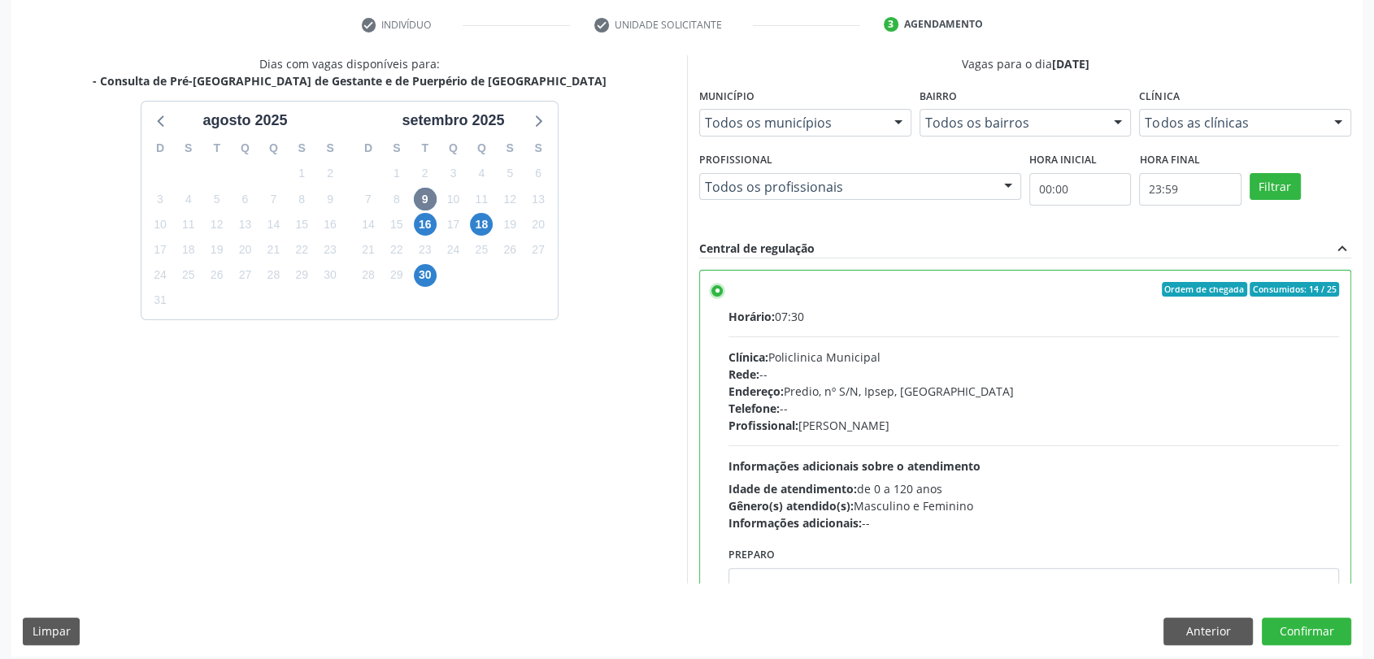
scroll to position [311, 0]
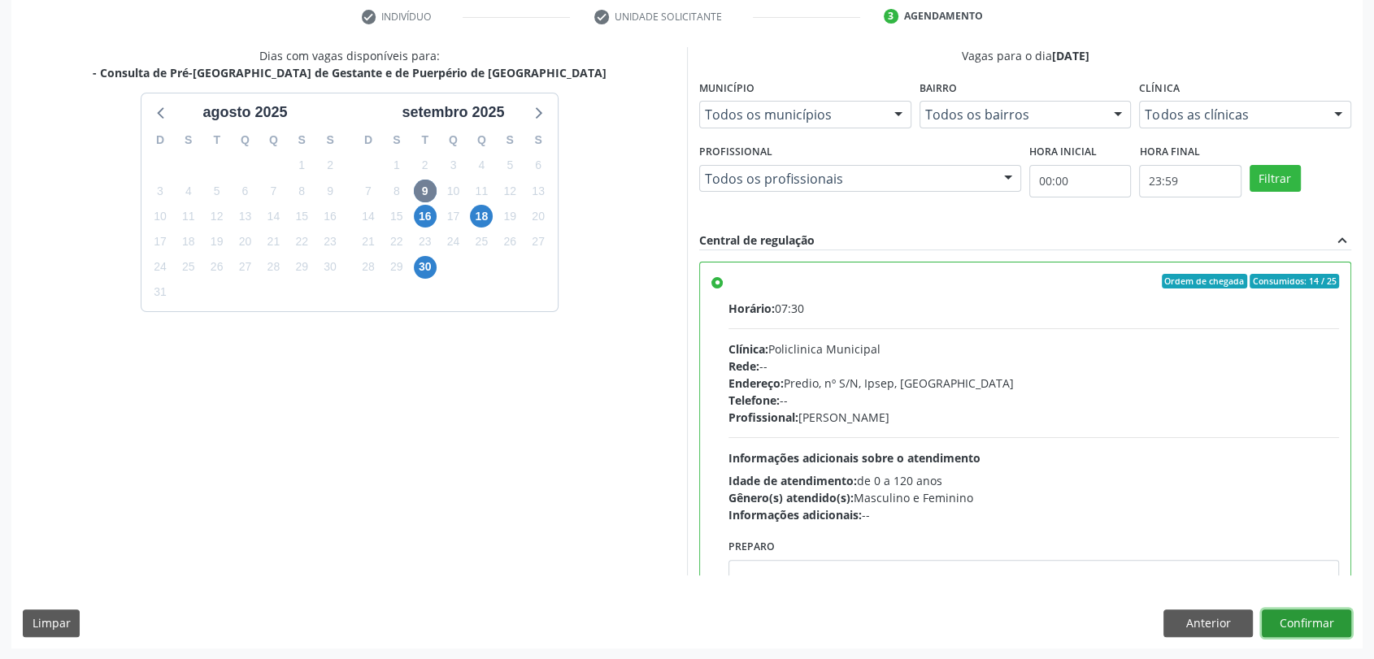
click at [1307, 615] on button "Confirmar" at bounding box center [1306, 624] width 89 height 28
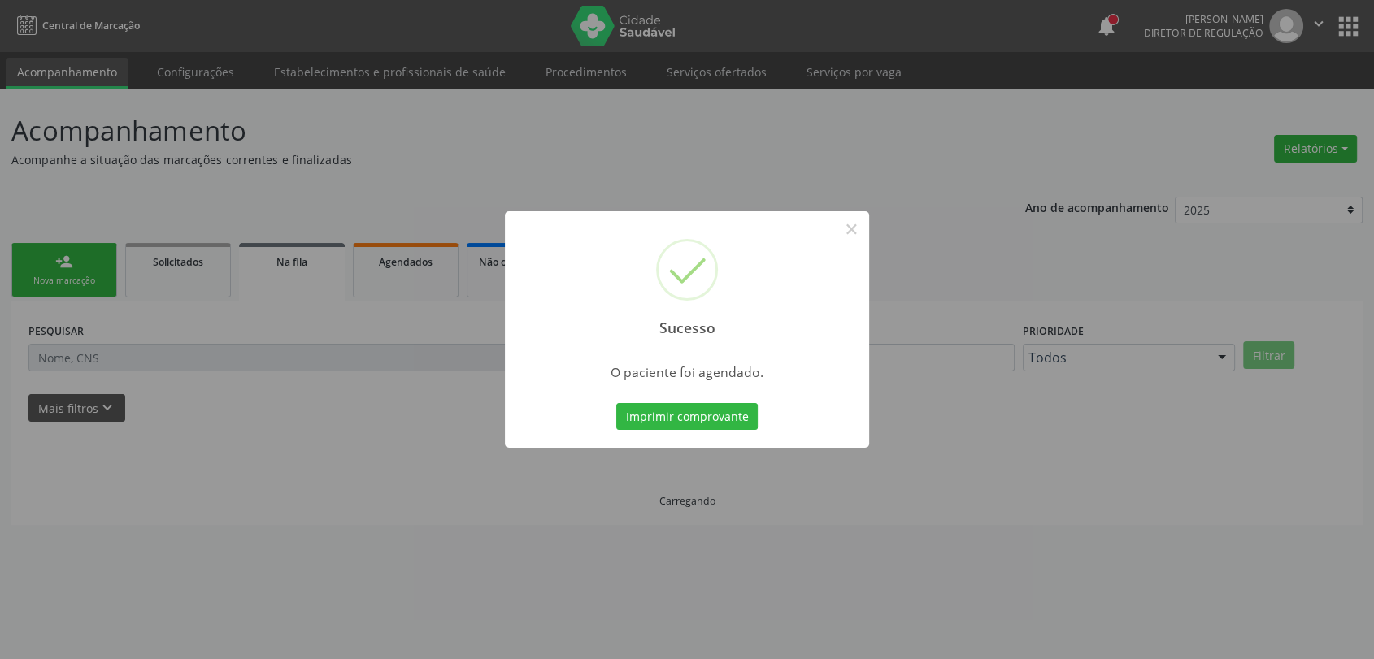
scroll to position [0, 0]
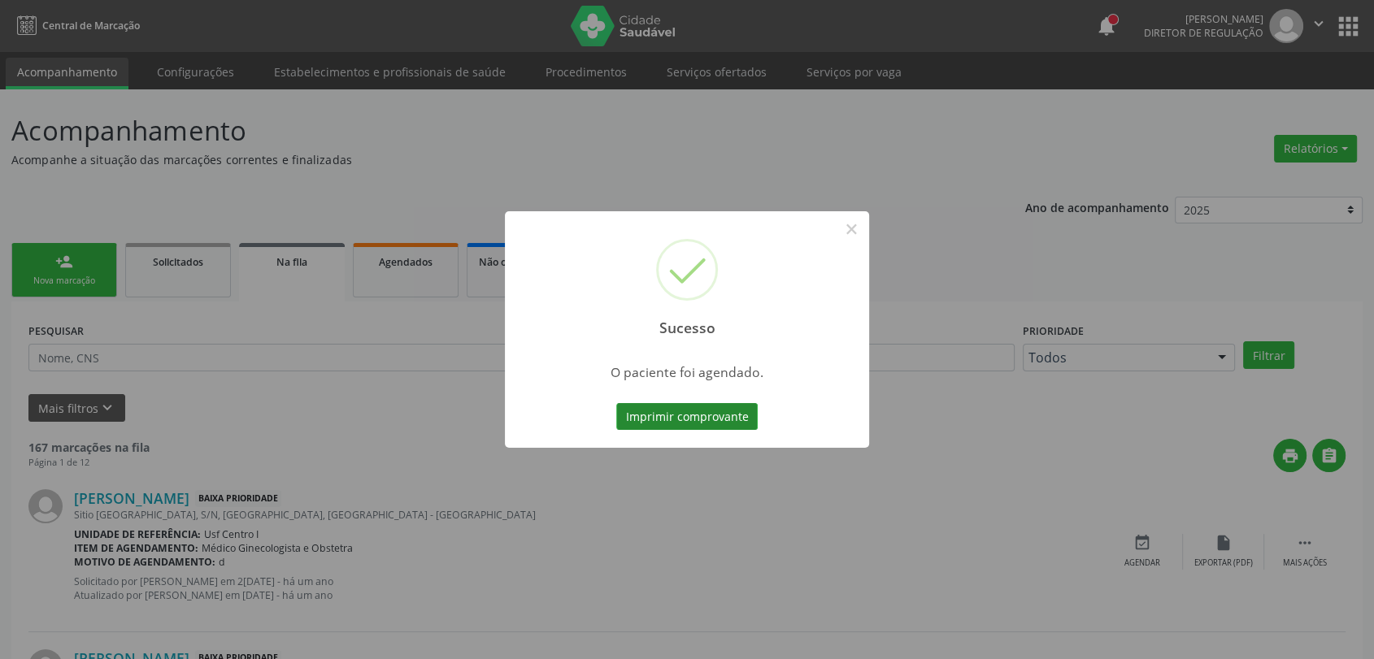
click at [669, 414] on button "Imprimir comprovante" at bounding box center [686, 417] width 141 height 28
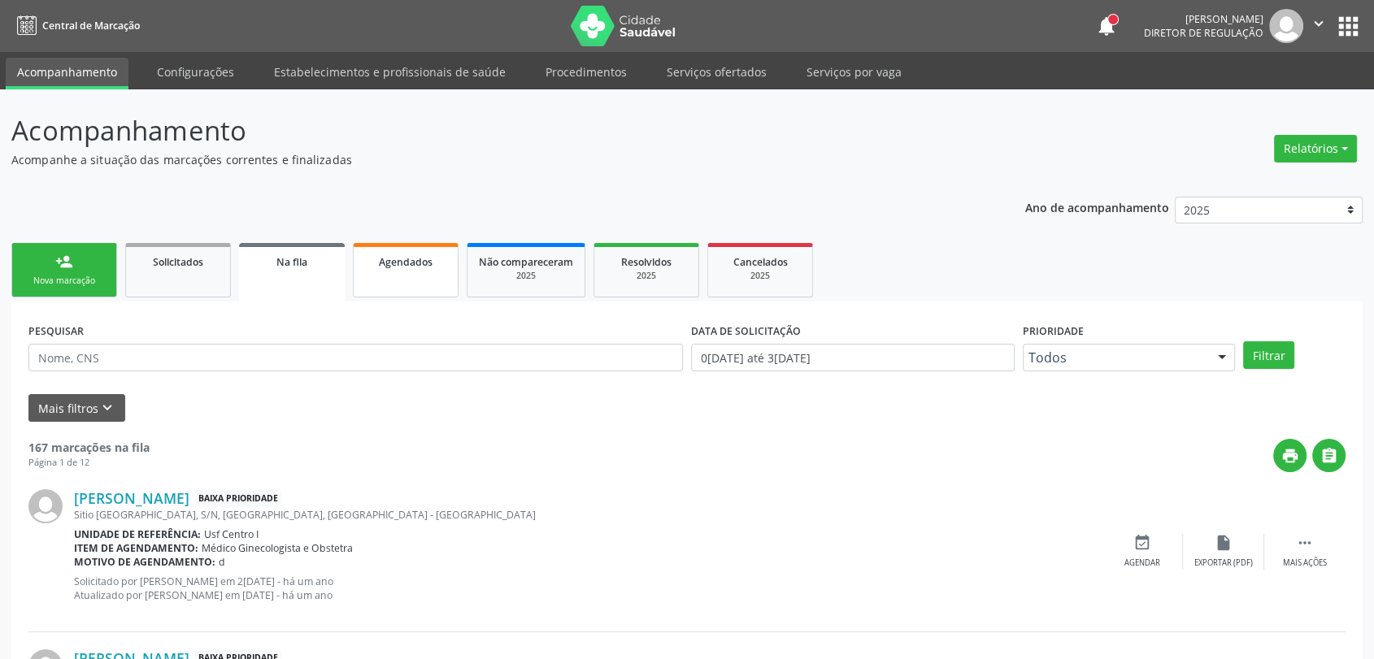
click at [440, 270] on link "Agendados" at bounding box center [406, 270] width 106 height 54
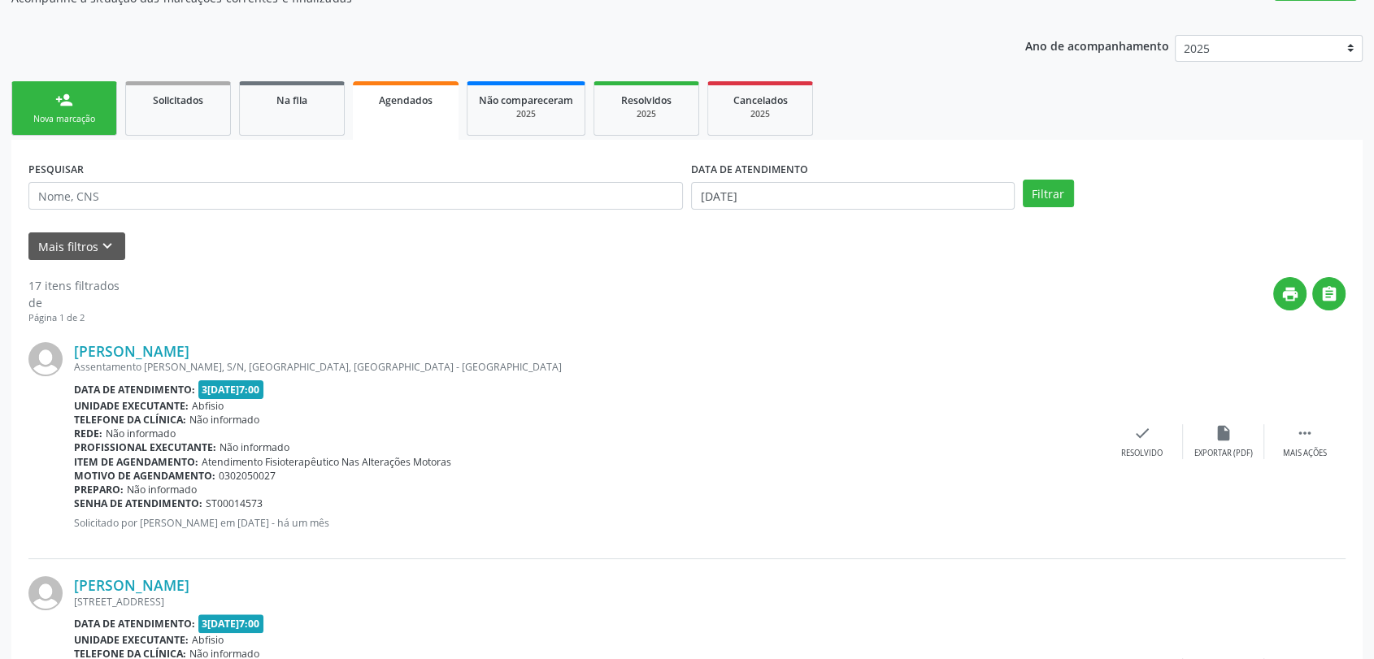
scroll to position [180, 0]
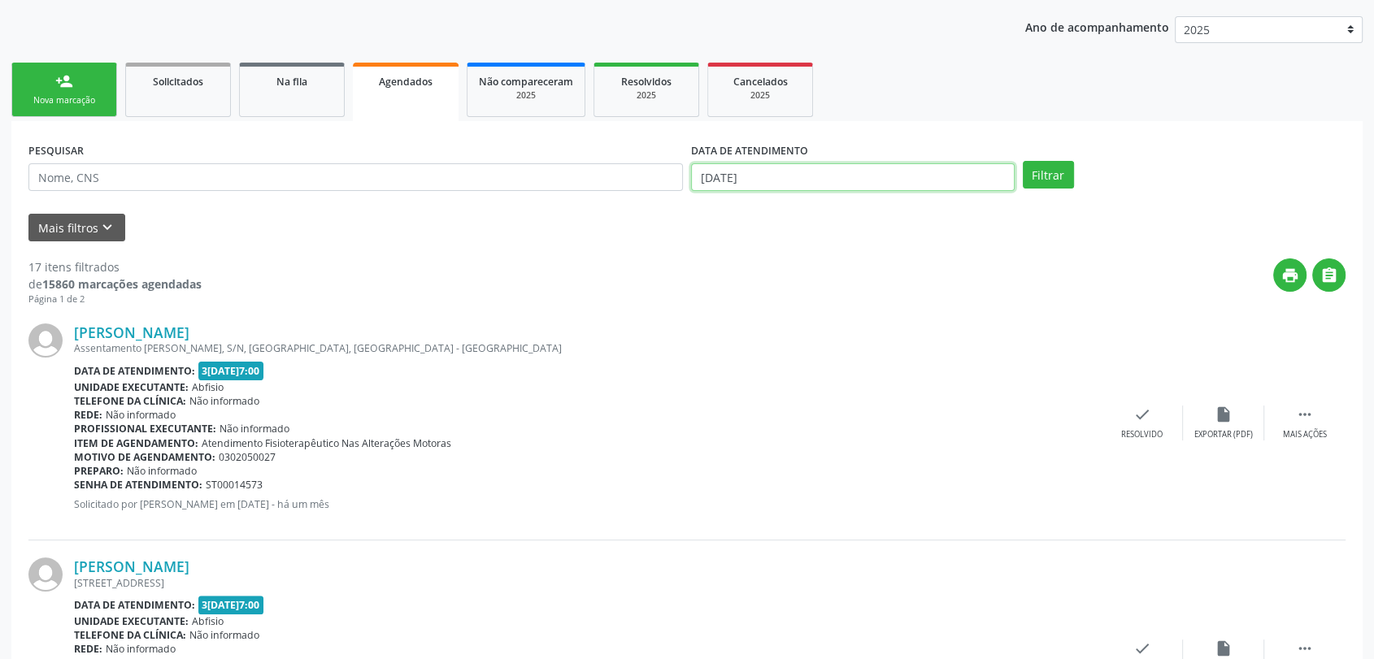
click at [739, 176] on input "[DATE]" at bounding box center [853, 177] width 324 height 28
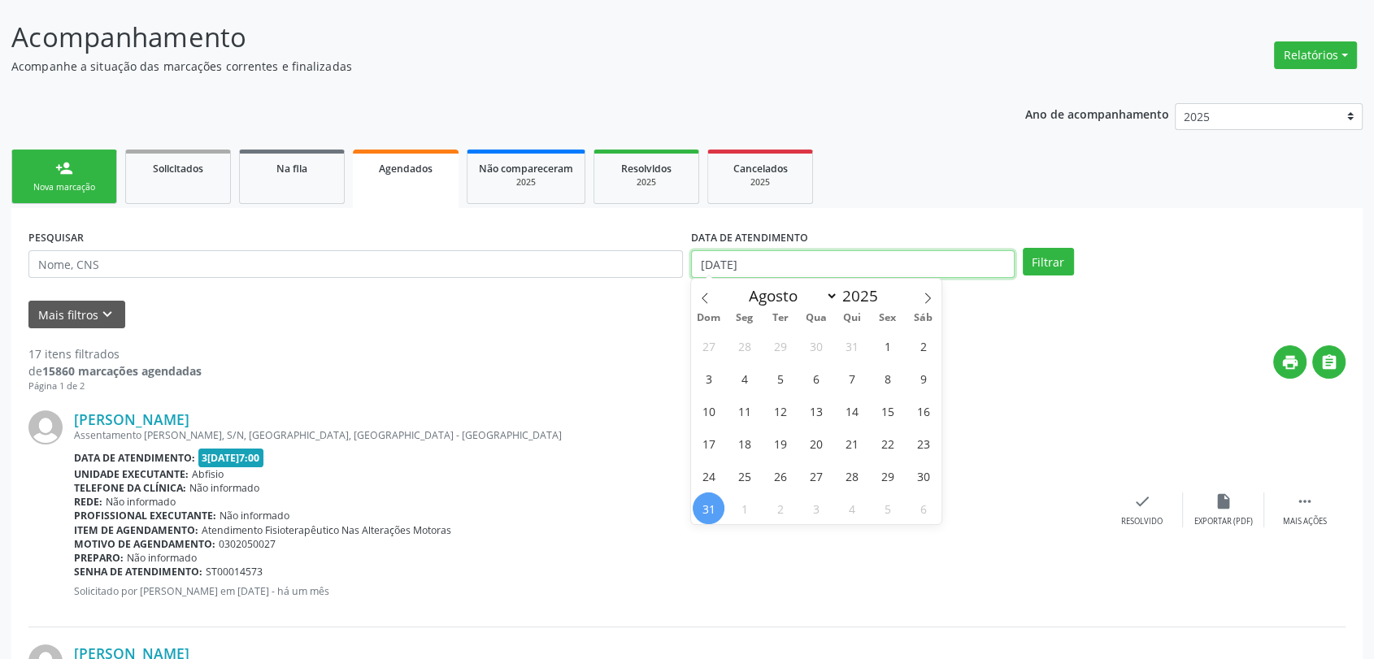
scroll to position [0, 0]
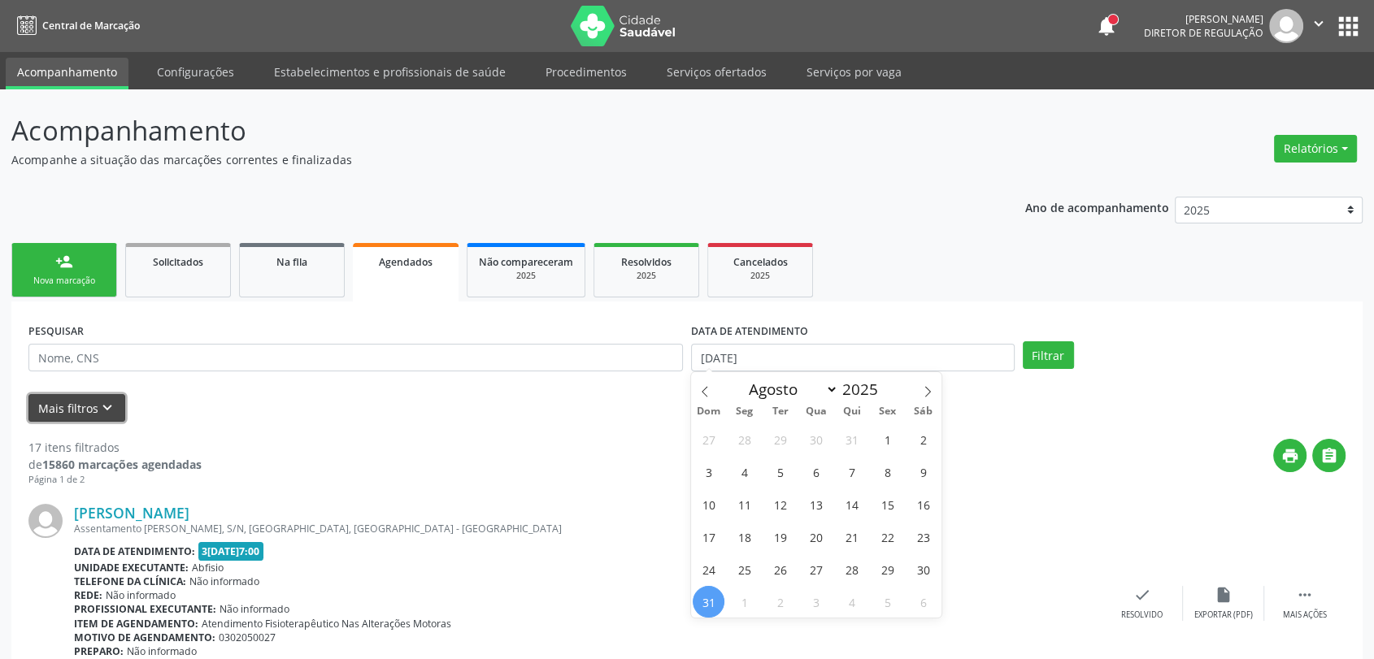
click at [102, 414] on icon "keyboard_arrow_down" at bounding box center [107, 408] width 18 height 18
select select "7"
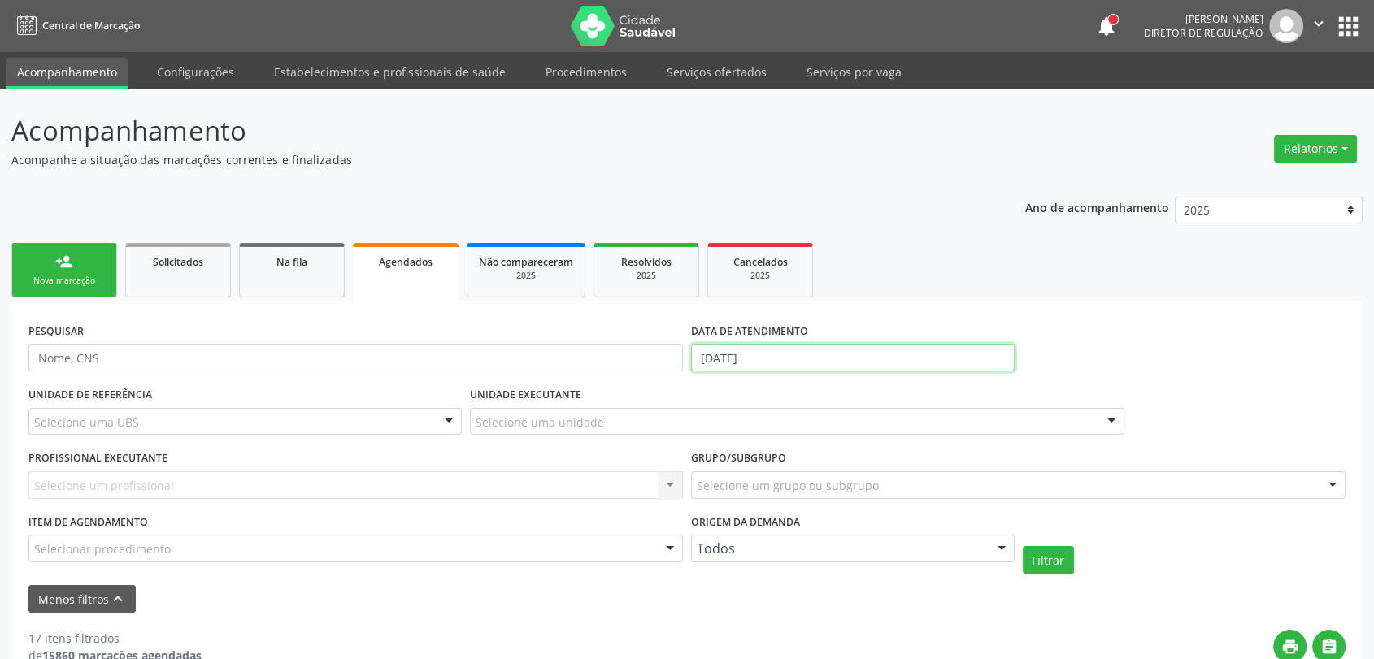
click at [787, 365] on input "[DATE]" at bounding box center [853, 358] width 324 height 28
click at [136, 359] on input "text" at bounding box center [355, 358] width 654 height 28
type input "IZANDRA EV"
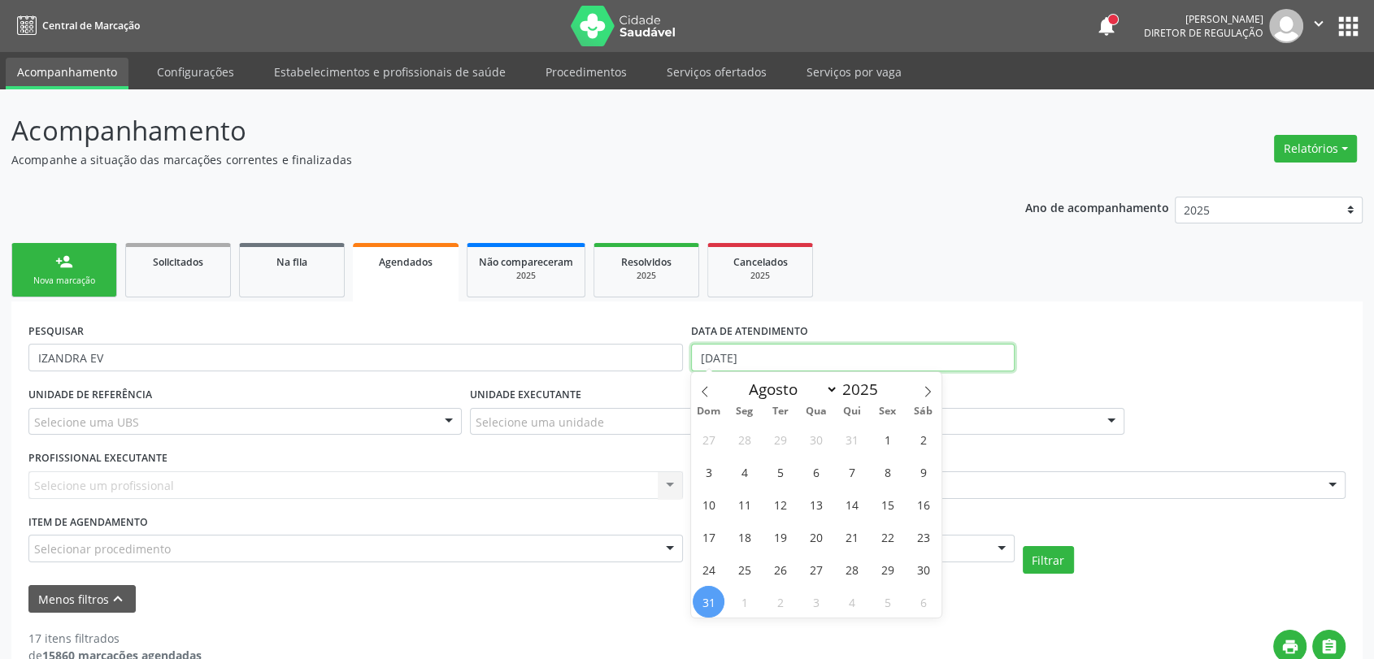
click at [744, 359] on input "[DATE]" at bounding box center [853, 358] width 324 height 28
click at [915, 387] on span at bounding box center [928, 386] width 28 height 28
select select "8"
click at [741, 433] on span "1" at bounding box center [744, 440] width 32 height 32
type input "0[DATE]"
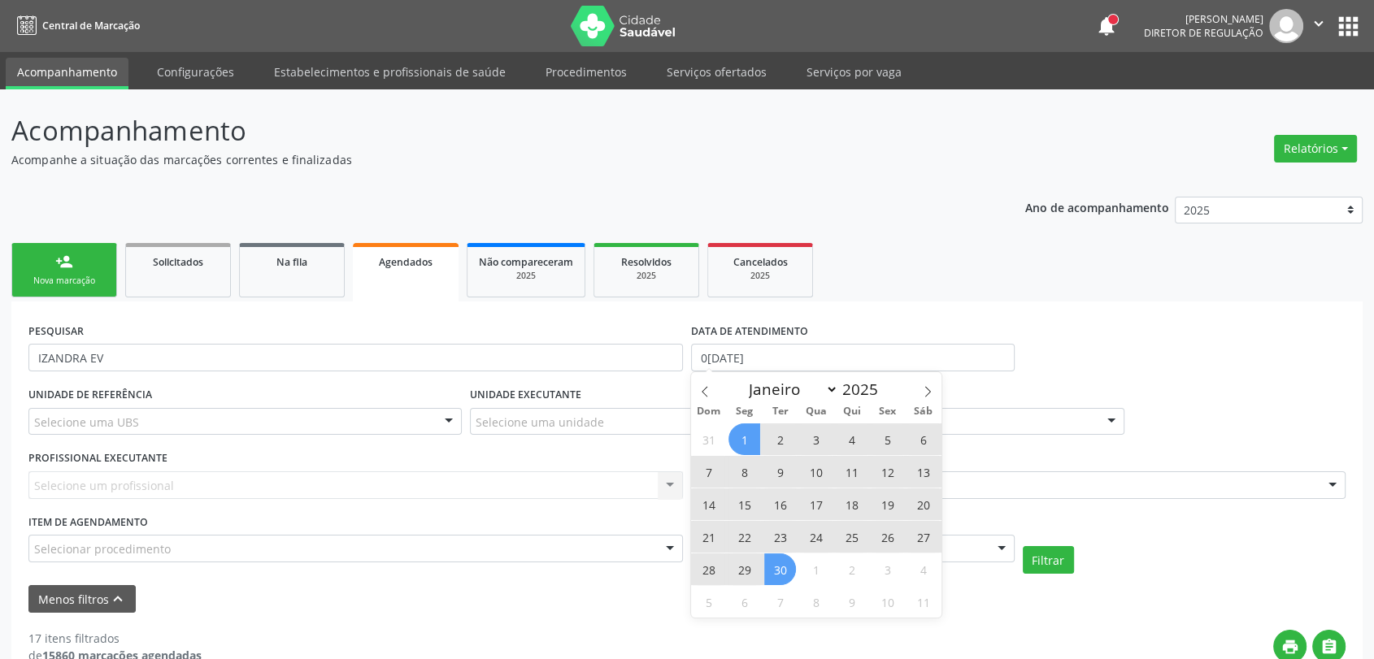
click at [775, 568] on span "30" at bounding box center [780, 570] width 32 height 32
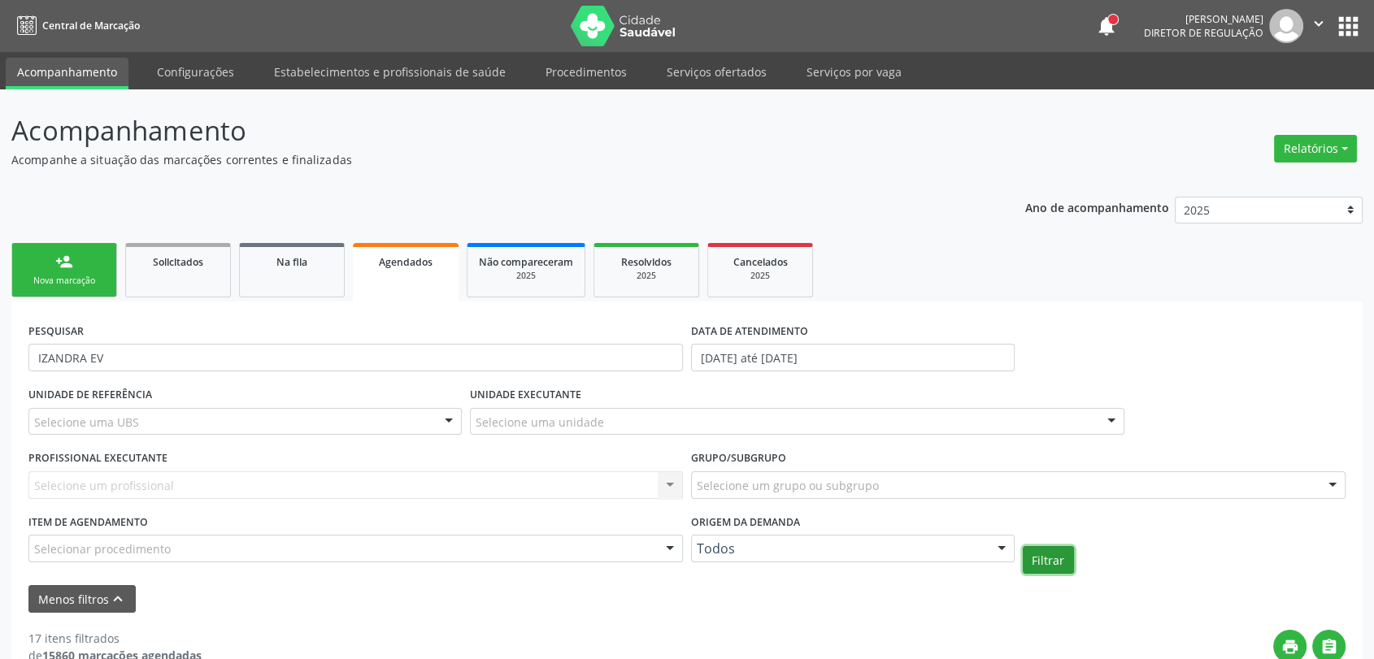
click at [1054, 554] on button "Filtrar" at bounding box center [1048, 560] width 51 height 28
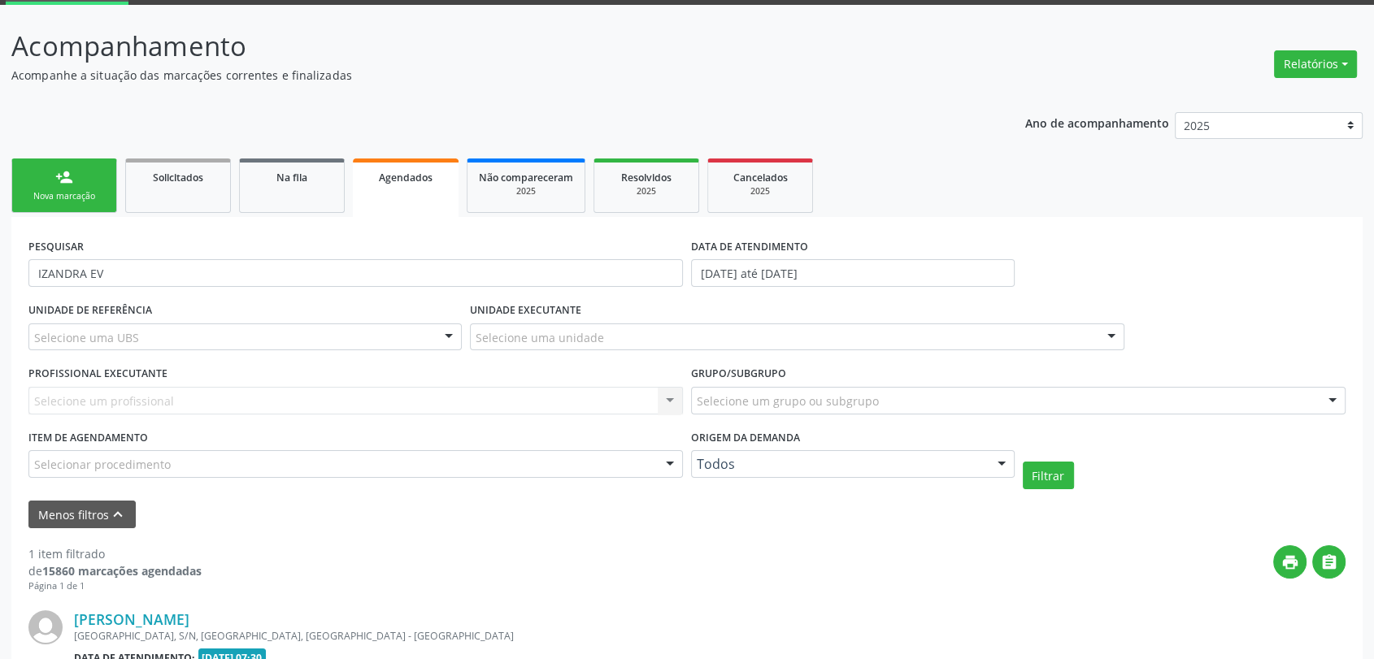
scroll to position [280, 0]
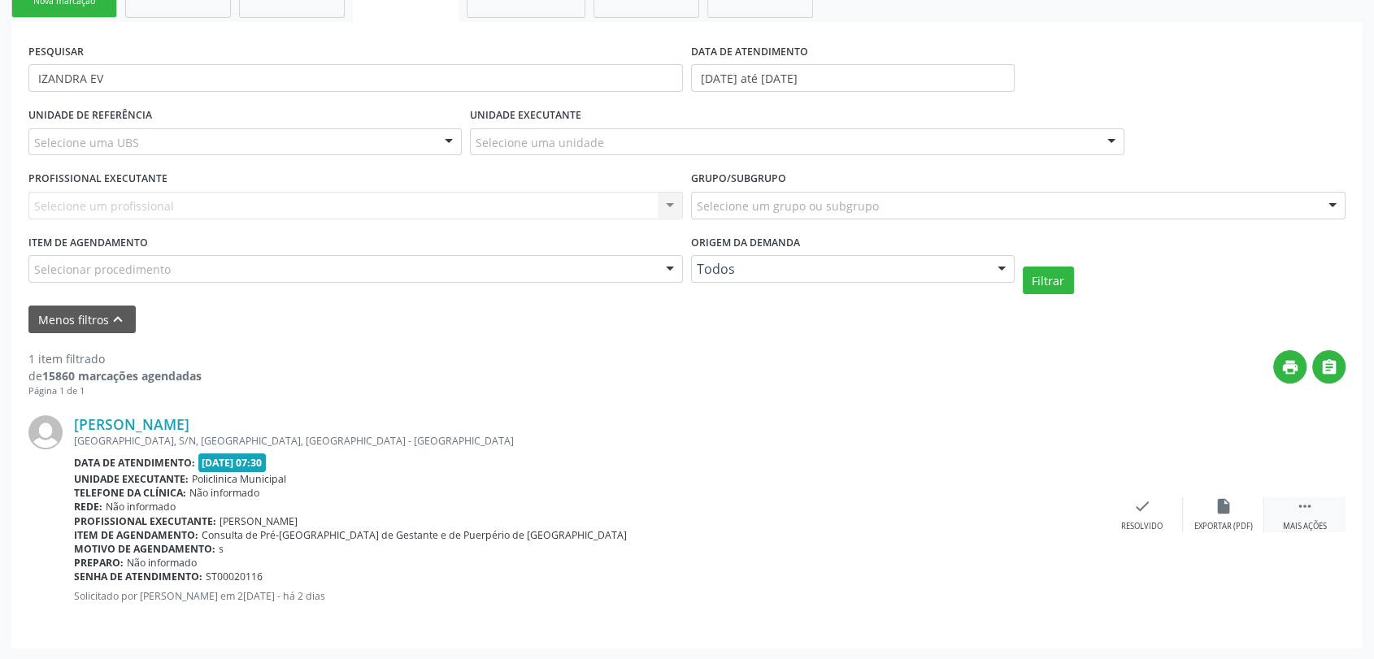
click at [1323, 500] on div " Mais ações" at bounding box center [1304, 515] width 81 height 35
click at [976, 515] on div "print Imprimir" at bounding box center [979, 515] width 81 height 35
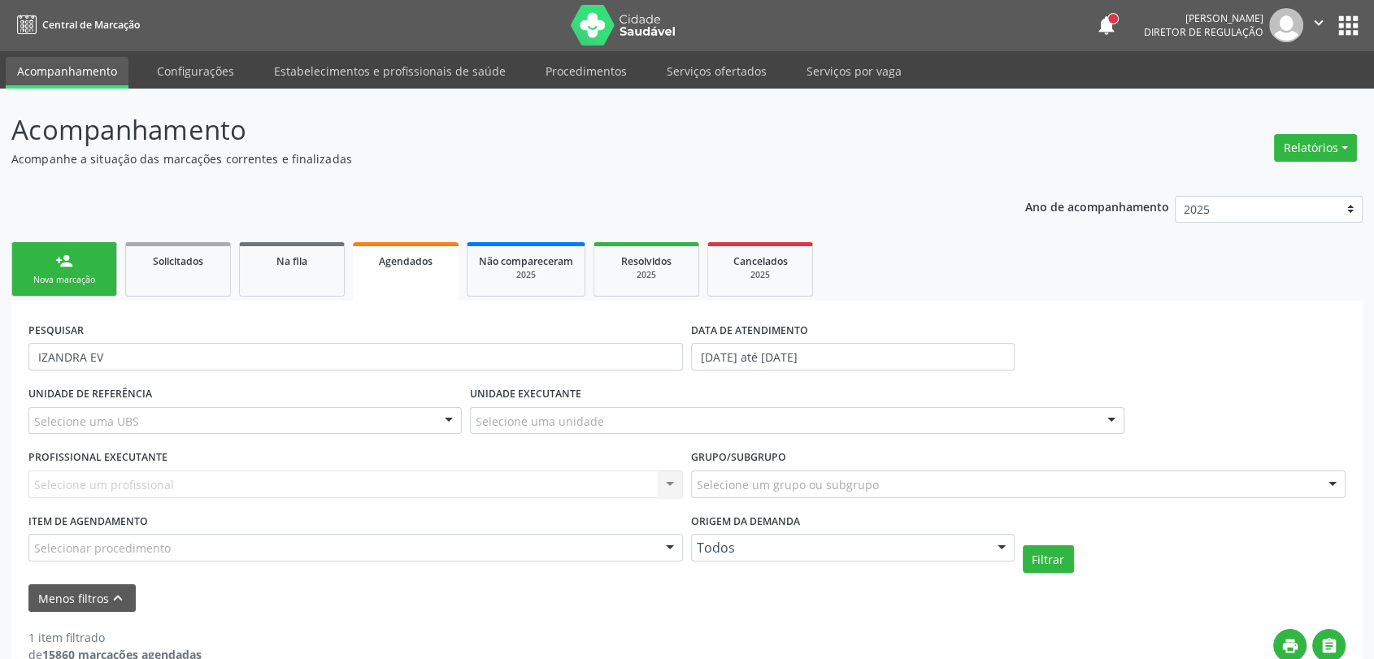
scroll to position [0, 0]
click at [65, 268] on div "person_add" at bounding box center [64, 262] width 18 height 18
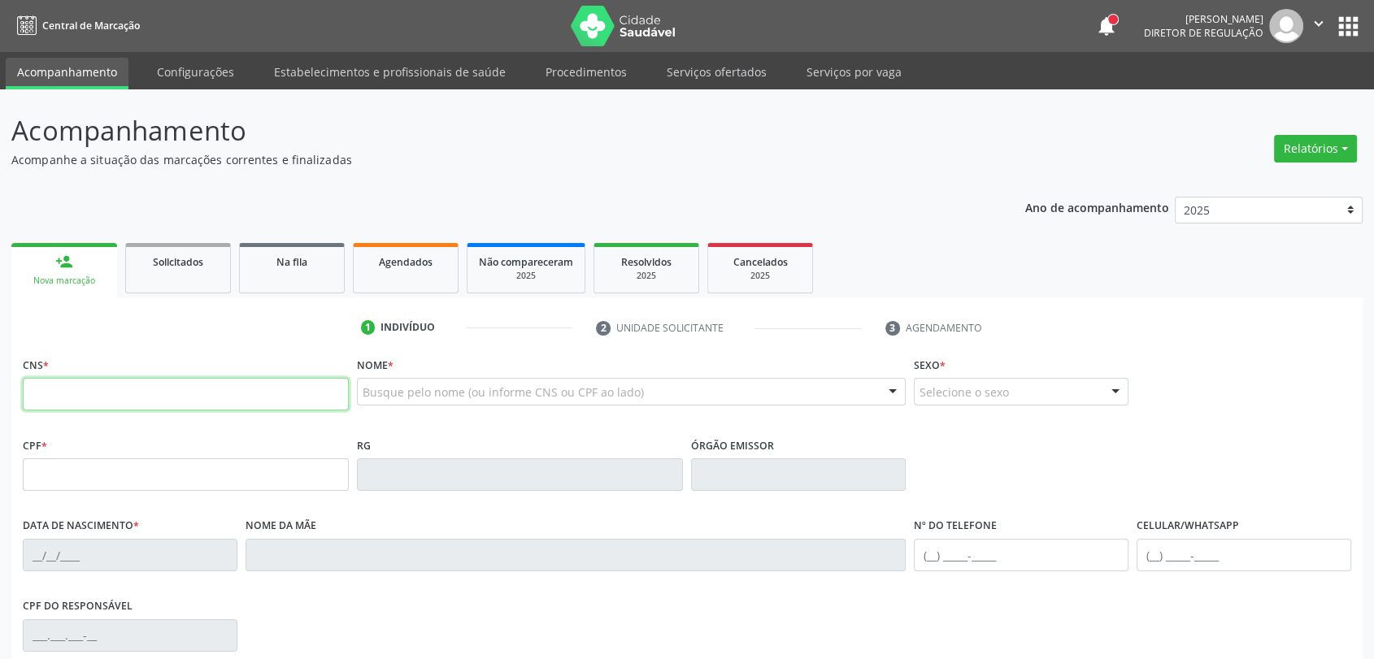
click at [163, 399] on input "text" at bounding box center [186, 394] width 326 height 33
click at [463, 406] on div "Busque pelo nome (ou informe CNS ou CPF ao lado) Nenhum resultado encontrado pa…" at bounding box center [631, 397] width 549 height 39
click at [271, 327] on ul "1 Indivíduo 2 Unidade solicitante 3 Agendamento" at bounding box center [686, 328] width 1351 height 27
click at [234, 411] on fieldset "CNS *" at bounding box center [186, 387] width 326 height 69
click at [211, 403] on input "text" at bounding box center [186, 394] width 326 height 33
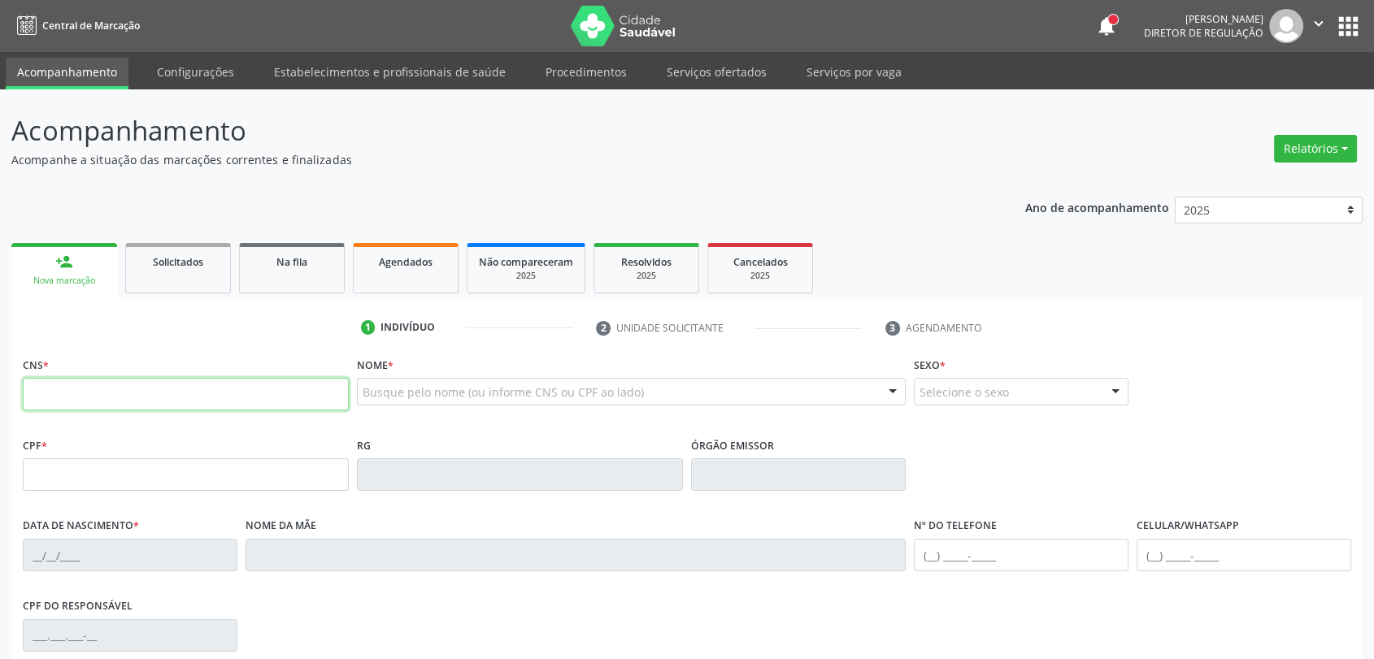
click at [169, 381] on input "text" at bounding box center [186, 394] width 326 height 33
click at [150, 398] on input "text" at bounding box center [186, 394] width 326 height 33
click at [211, 389] on input "text" at bounding box center [186, 394] width 326 height 33
